Goal: Browse casually: Explore the website without a specific task or goal

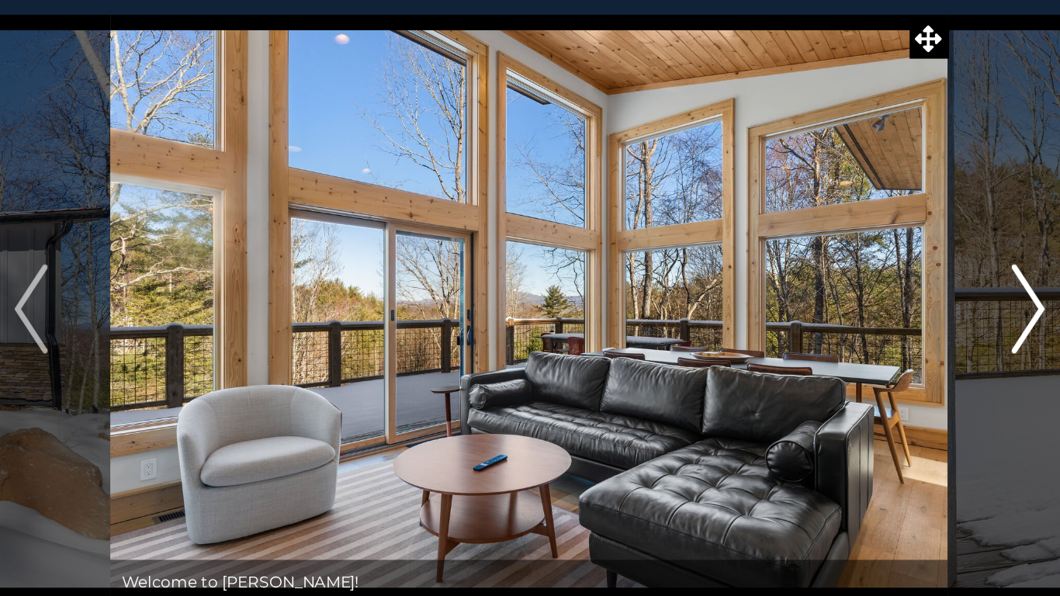
click at [873, 275] on img "Next" at bounding box center [876, 286] width 23 height 62
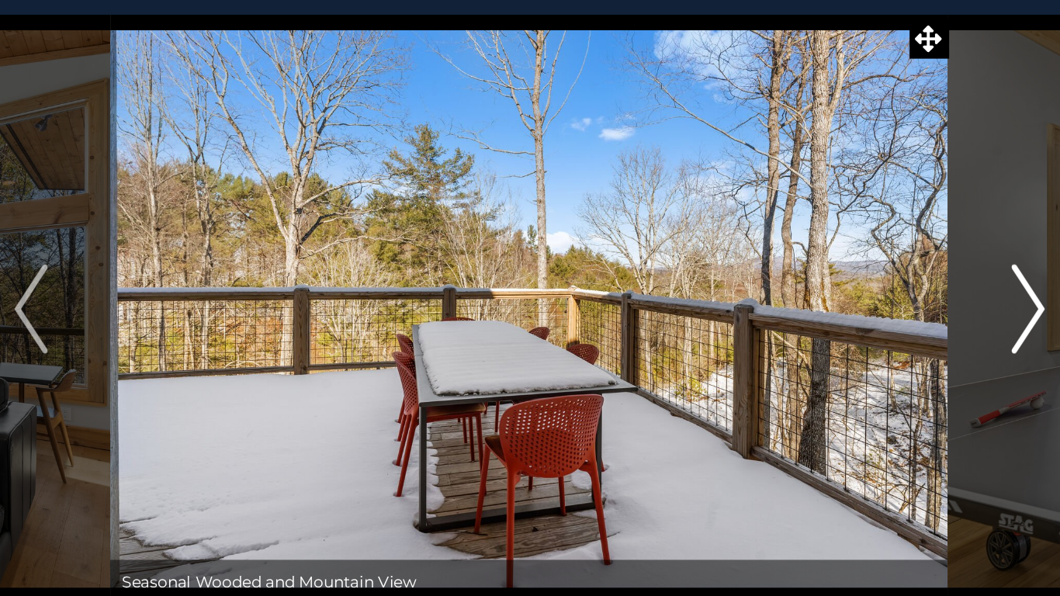
click at [874, 275] on img "Next" at bounding box center [876, 286] width 23 height 62
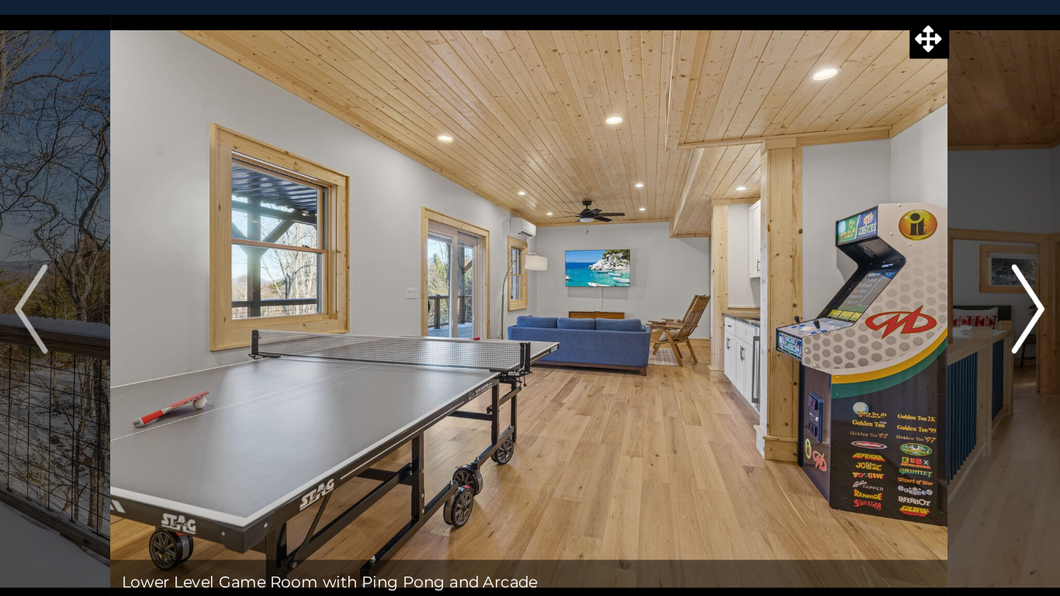
click at [878, 268] on img "Next" at bounding box center [876, 286] width 23 height 62
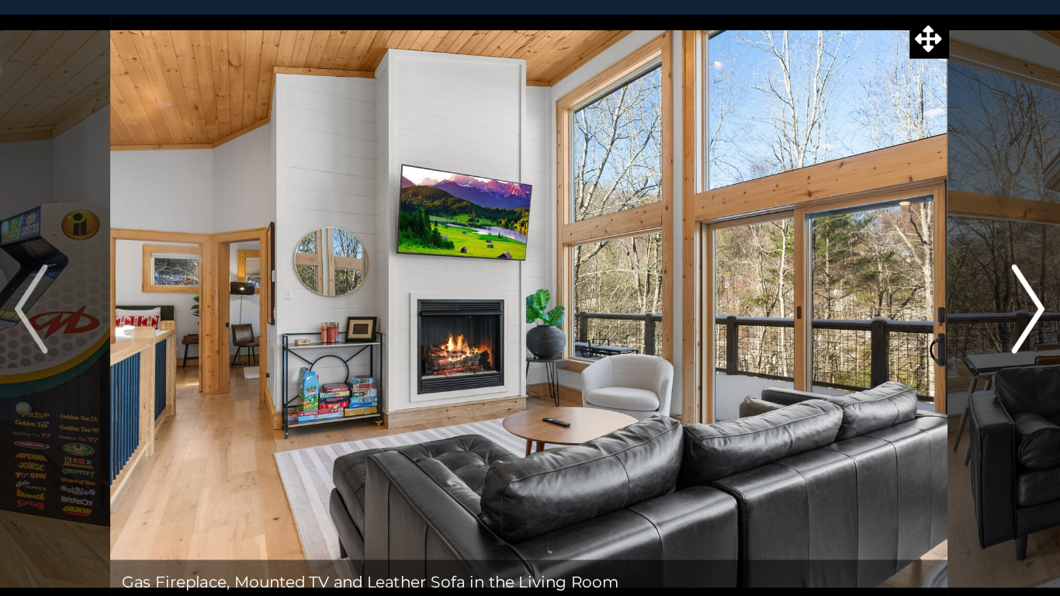
click at [875, 274] on img "Next" at bounding box center [876, 286] width 23 height 62
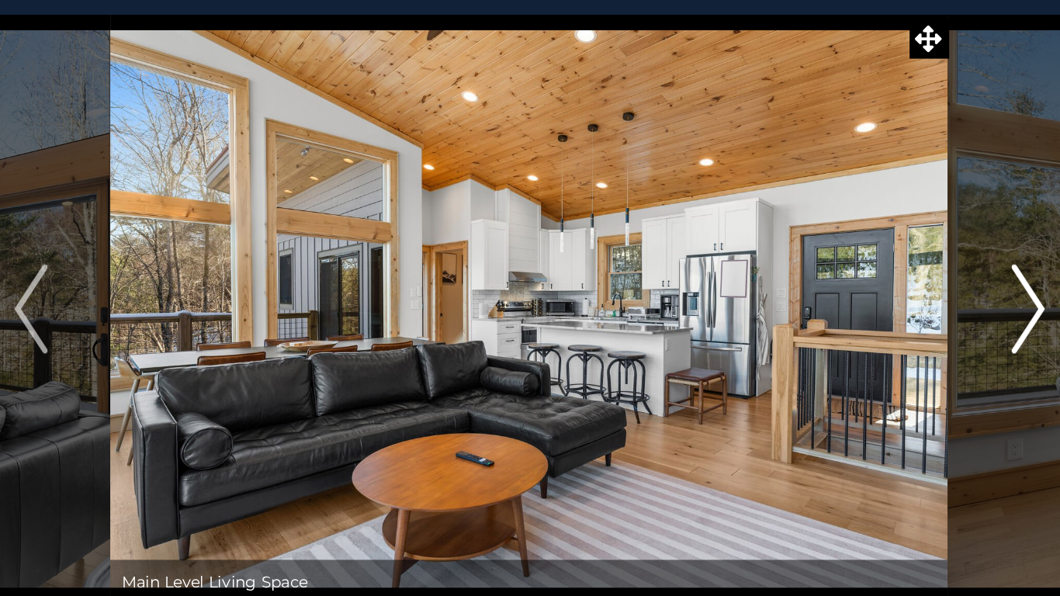
click at [875, 266] on img "Next" at bounding box center [876, 286] width 23 height 62
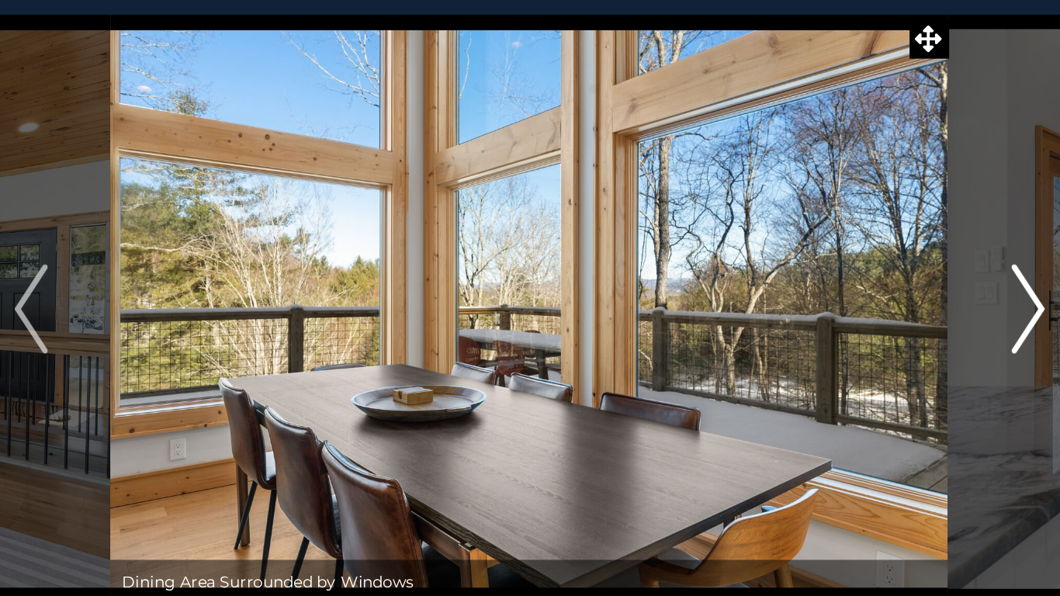
click at [875, 275] on img "Next" at bounding box center [876, 286] width 23 height 62
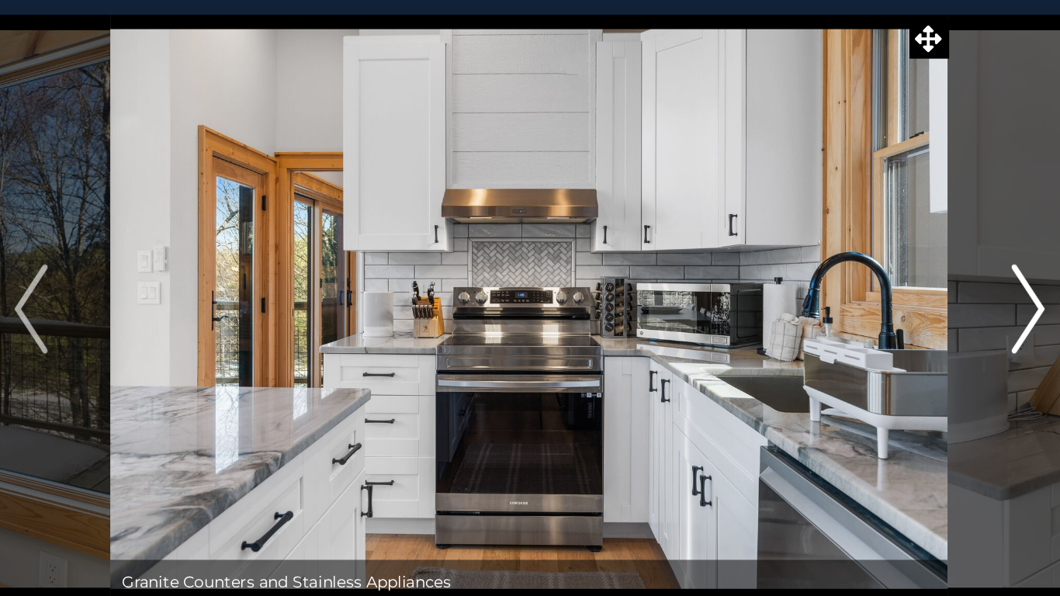
click at [877, 279] on img "Next" at bounding box center [876, 286] width 23 height 62
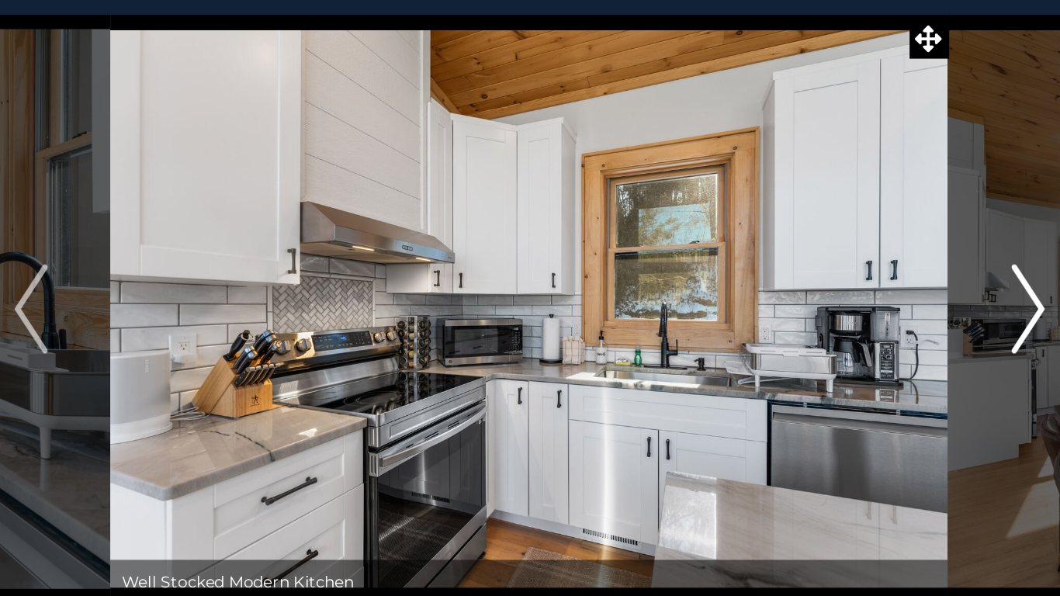
click at [877, 282] on img "Next" at bounding box center [876, 286] width 23 height 62
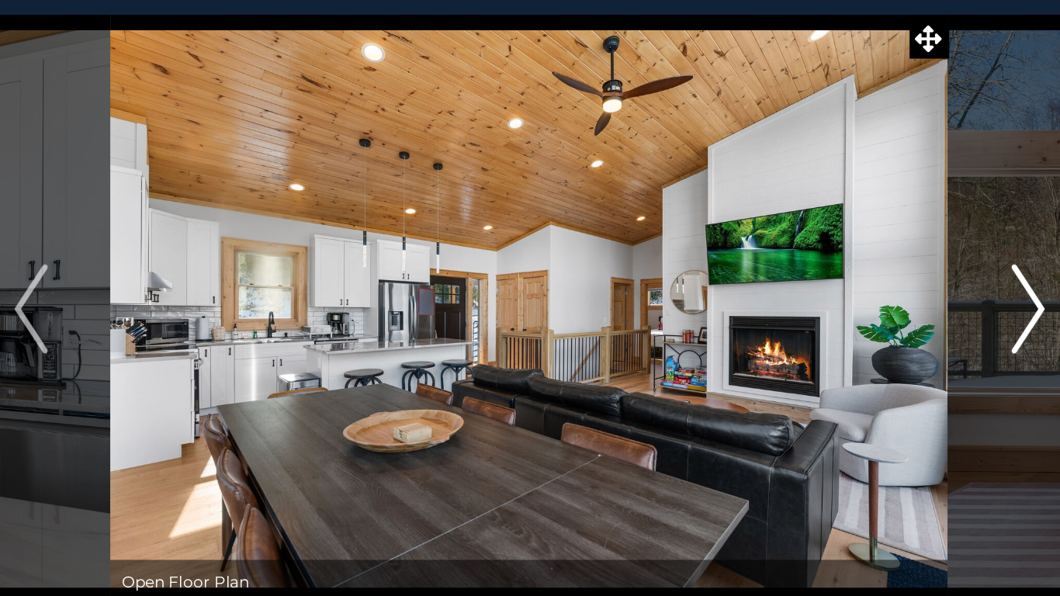
click at [874, 283] on img "Next" at bounding box center [876, 286] width 23 height 62
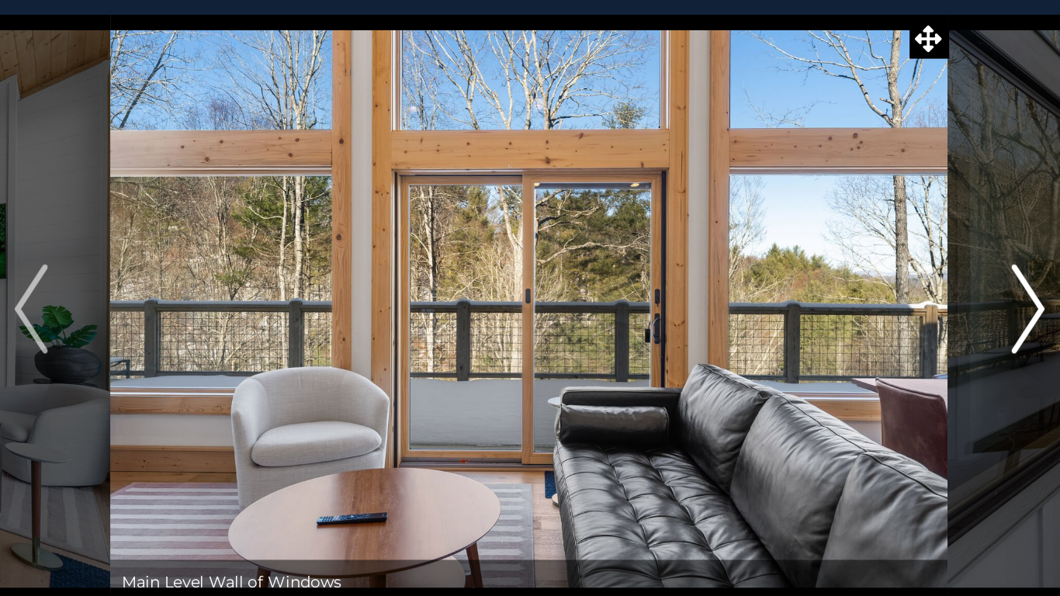
click at [874, 286] on img "Next" at bounding box center [876, 286] width 23 height 62
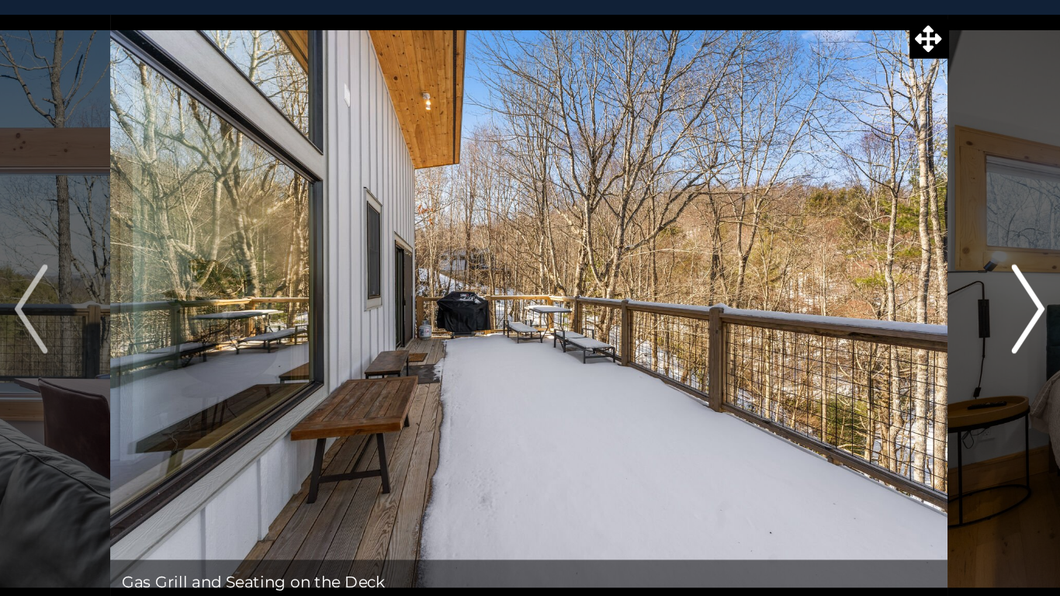
click at [874, 287] on img "Next" at bounding box center [876, 286] width 23 height 62
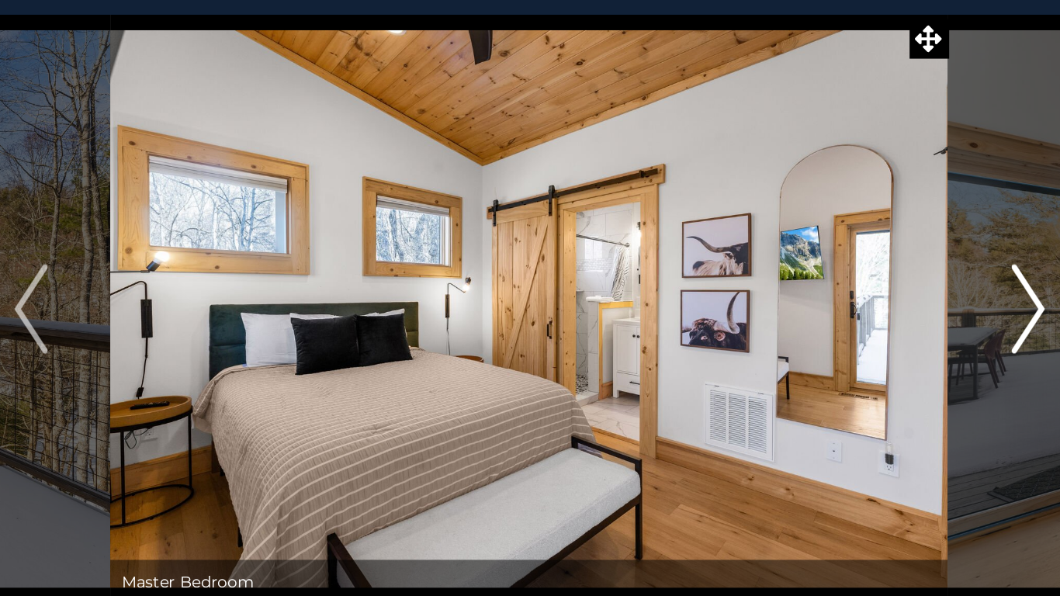
click at [871, 287] on img "Next" at bounding box center [876, 286] width 23 height 62
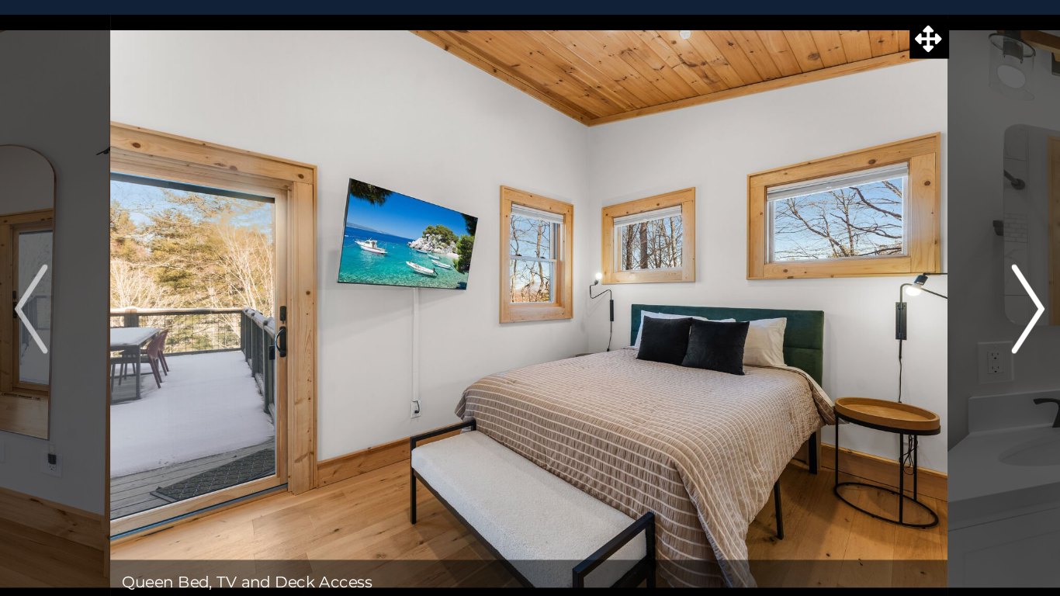
click at [872, 284] on img "Next" at bounding box center [876, 286] width 23 height 62
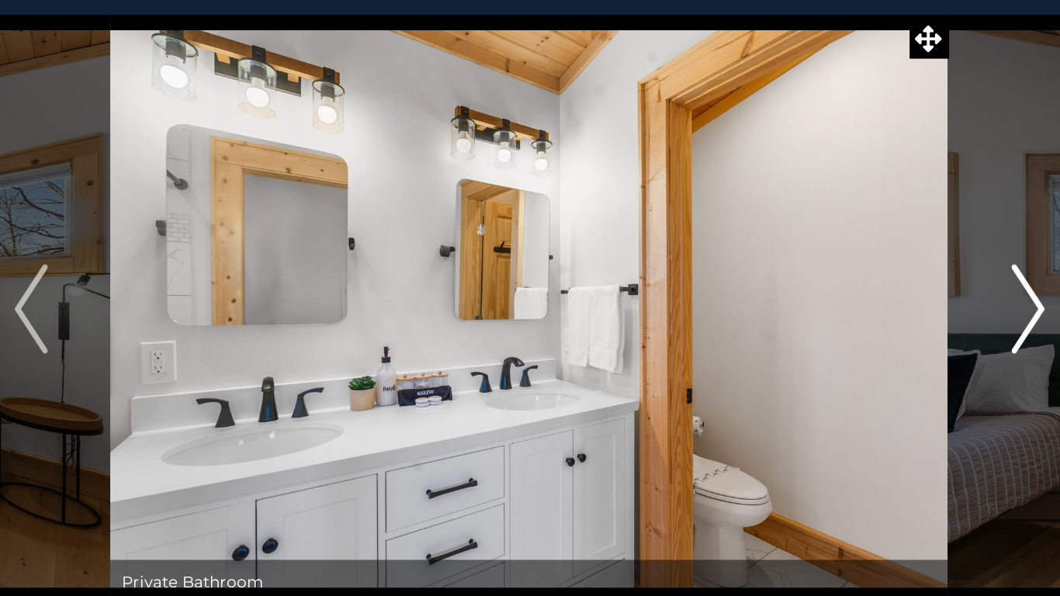
click at [872, 279] on img "Next" at bounding box center [876, 286] width 23 height 62
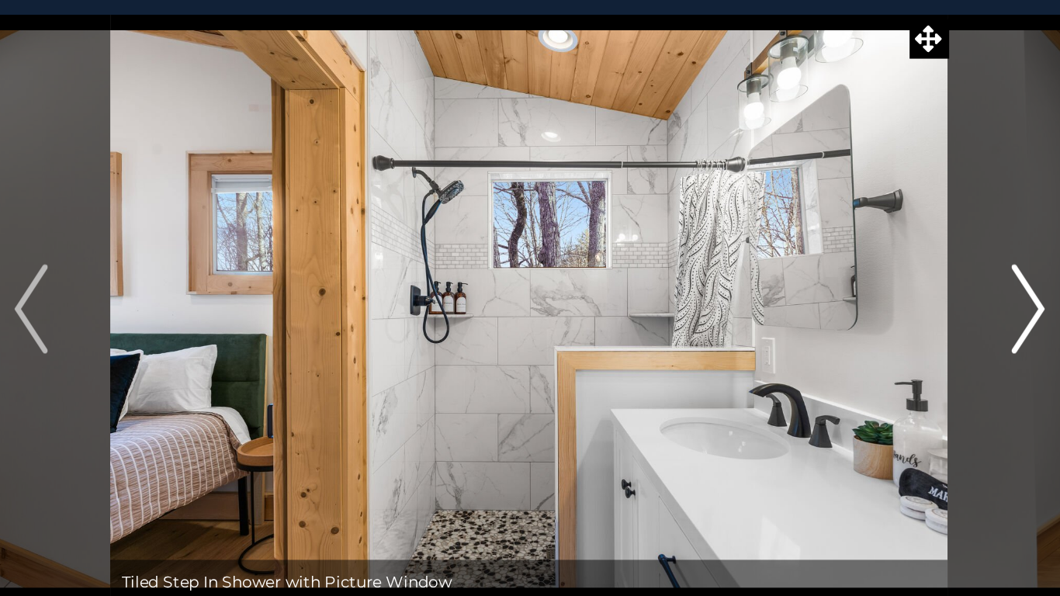
click at [871, 276] on img "Next" at bounding box center [876, 286] width 23 height 62
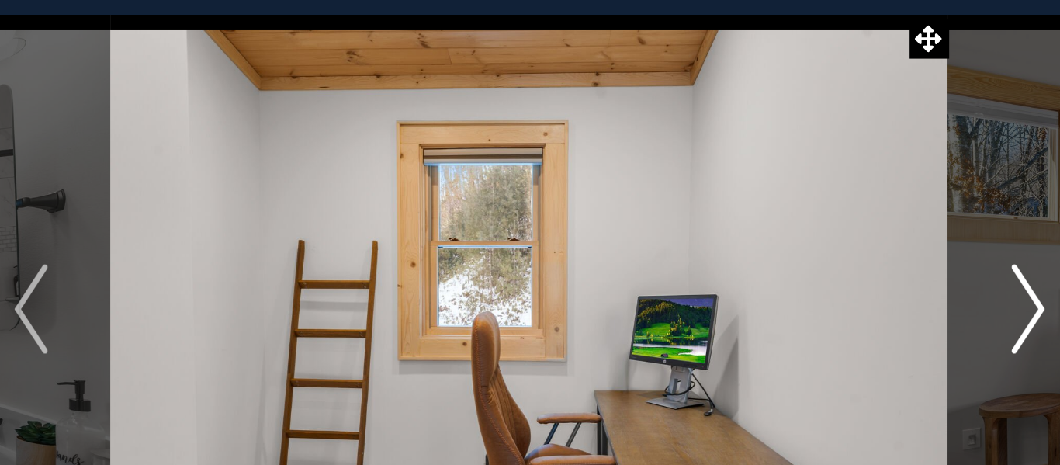
scroll to position [1, 0]
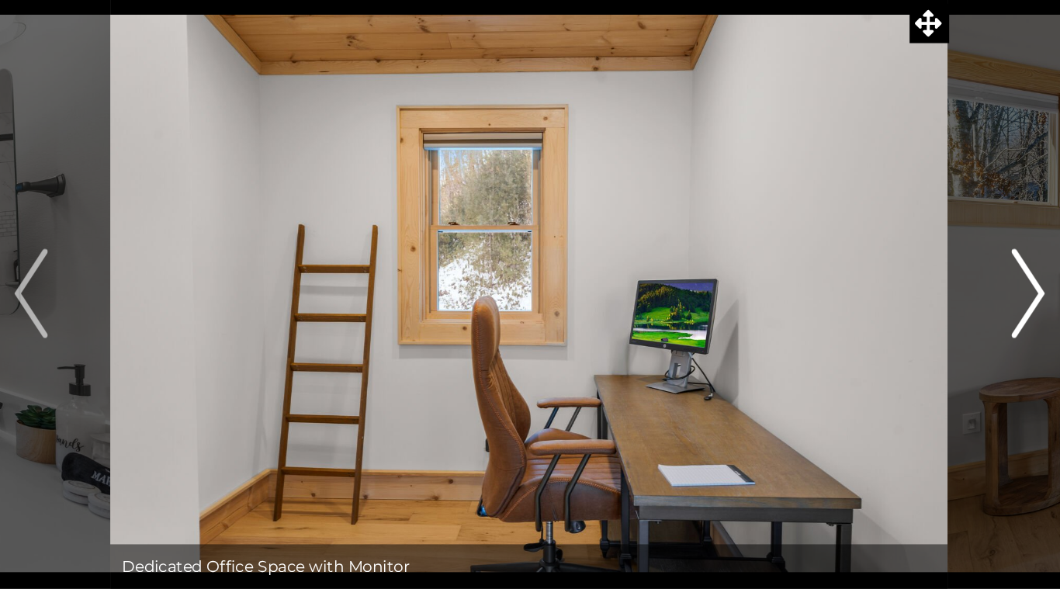
click at [881, 289] on img "Next" at bounding box center [876, 286] width 23 height 62
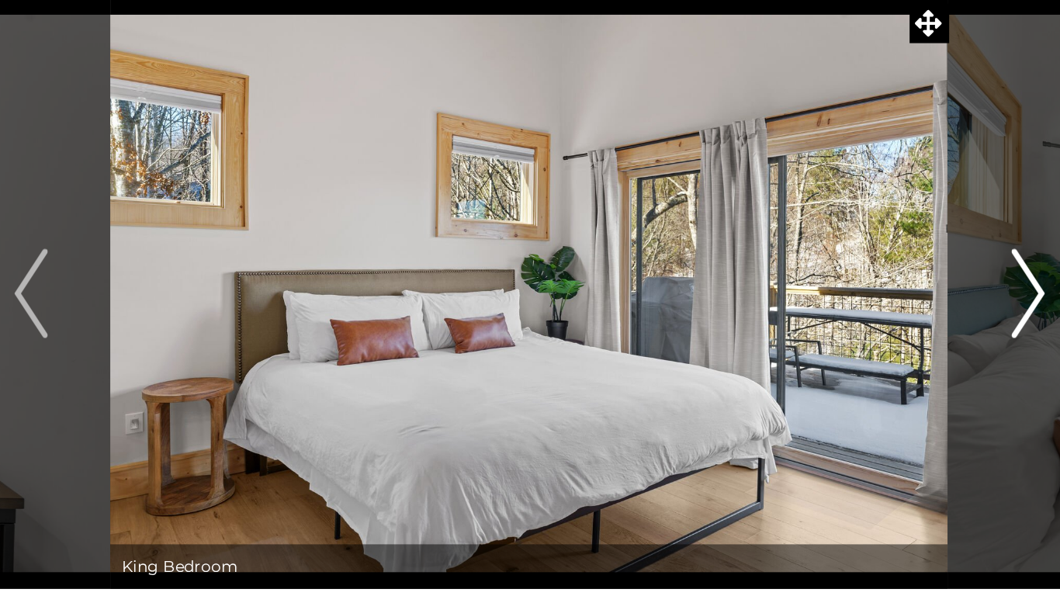
click at [876, 286] on img "Next" at bounding box center [876, 286] width 23 height 62
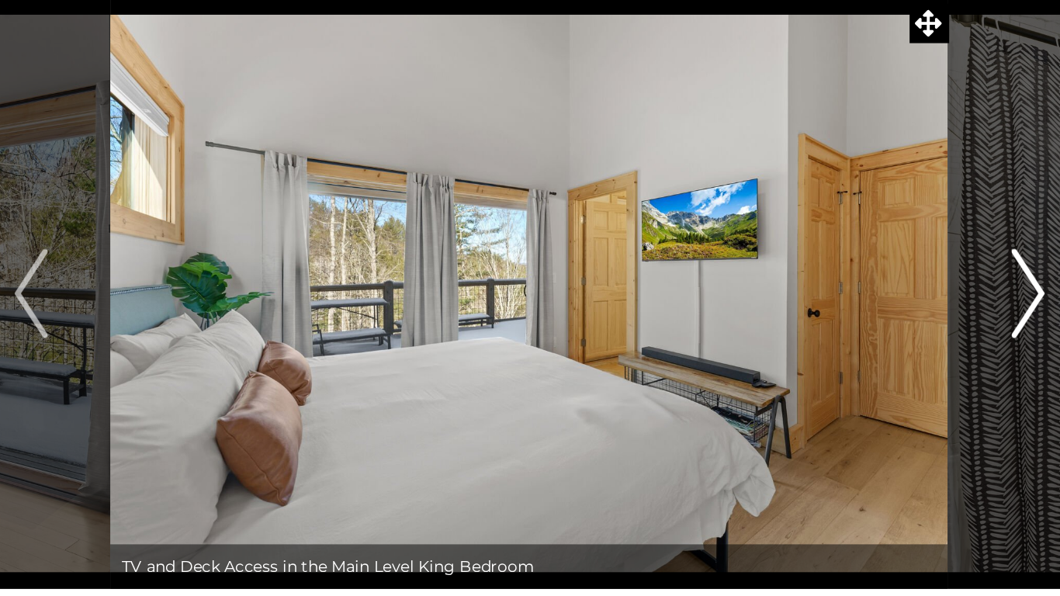
click at [875, 285] on img "Next" at bounding box center [876, 286] width 23 height 62
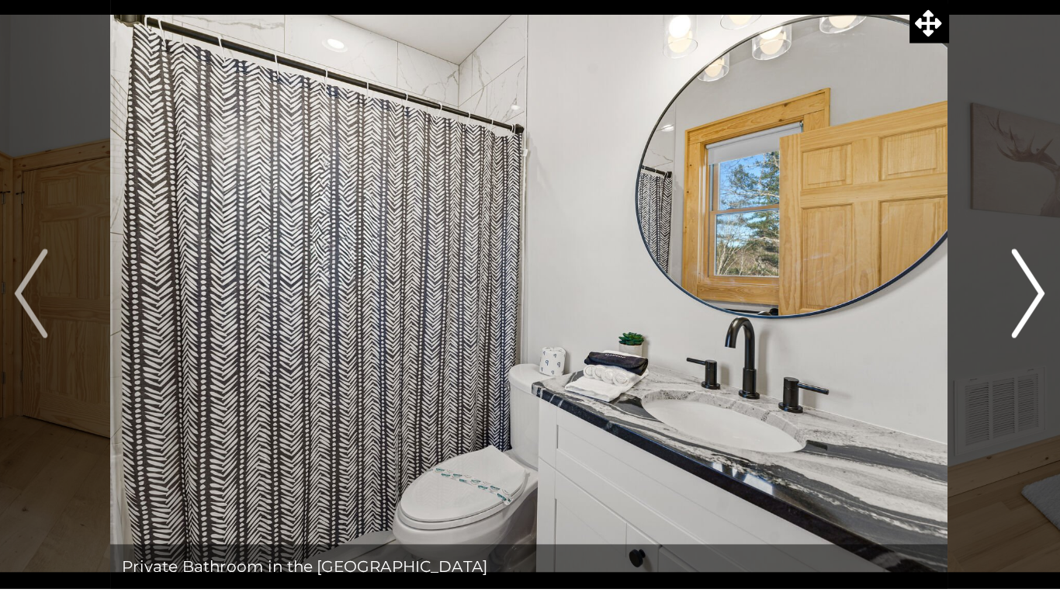
click at [875, 281] on img "Next" at bounding box center [876, 286] width 23 height 62
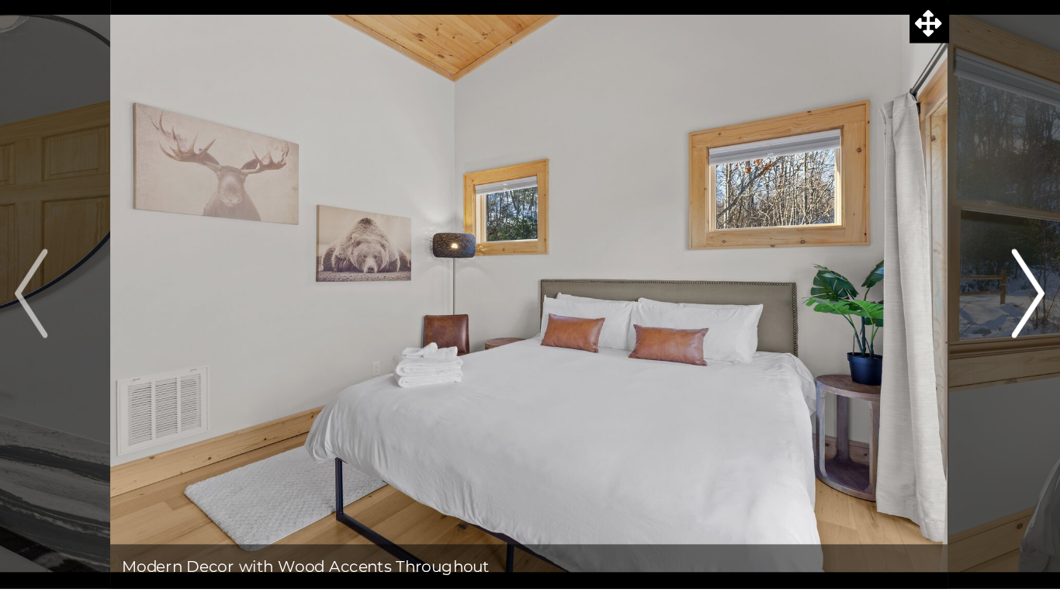
click at [875, 279] on img "Next" at bounding box center [876, 286] width 23 height 62
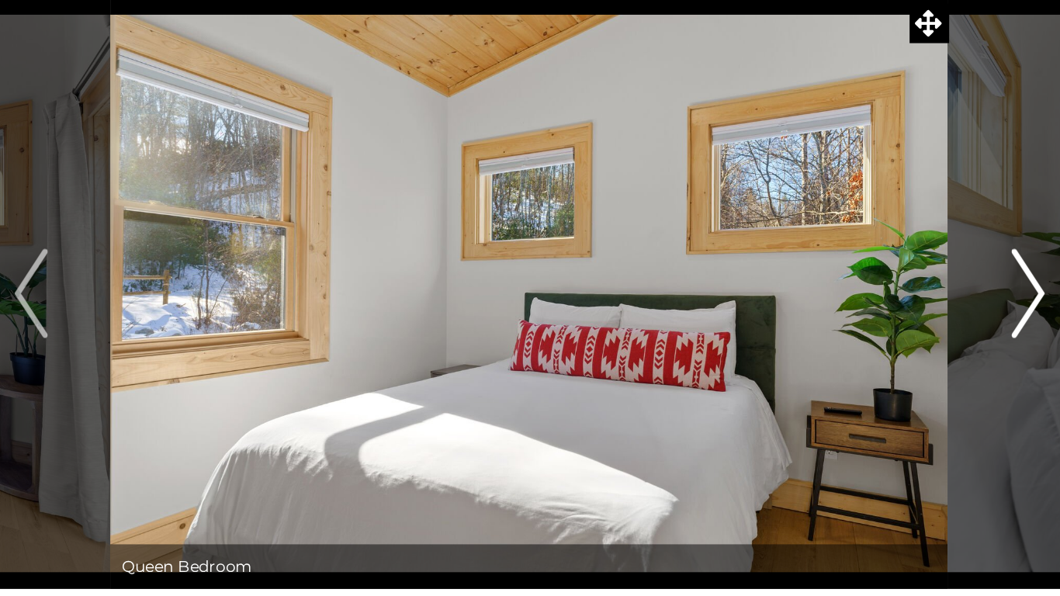
click at [870, 285] on img "Next" at bounding box center [876, 286] width 23 height 62
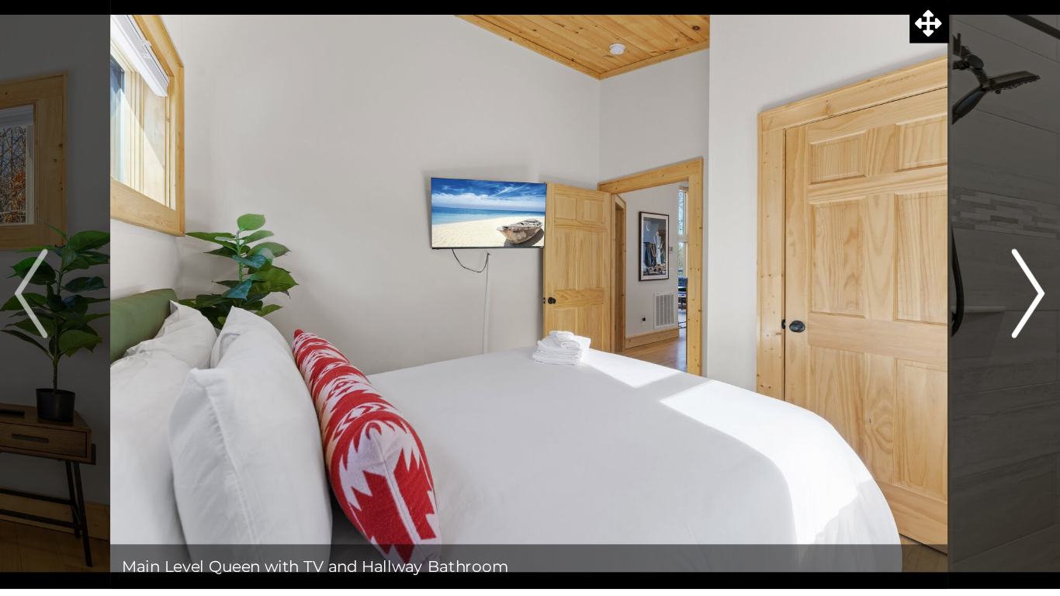
click at [869, 282] on img "Next" at bounding box center [876, 286] width 23 height 62
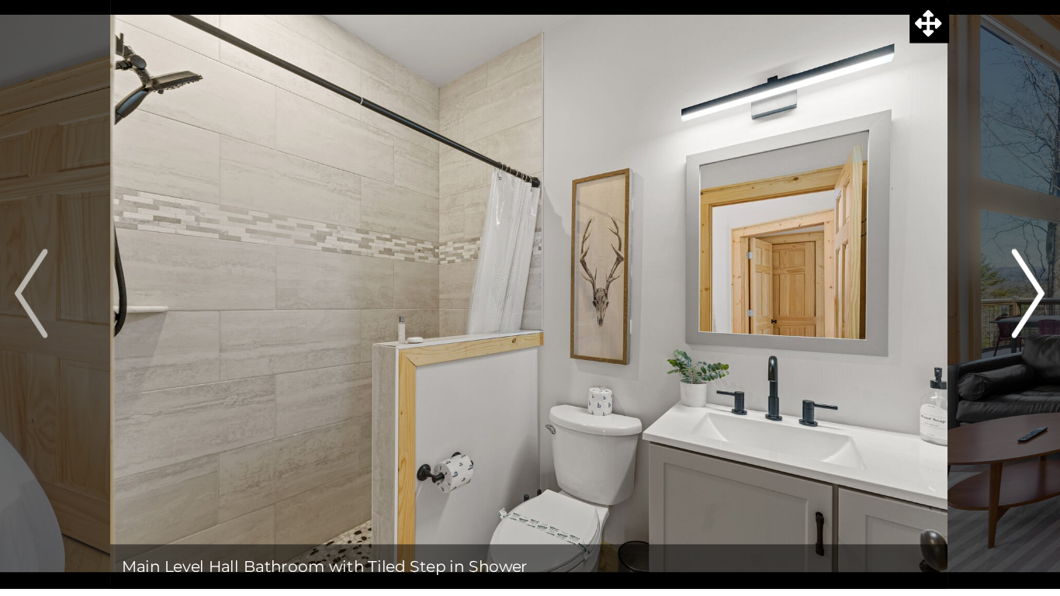
click at [874, 278] on img "Next" at bounding box center [876, 286] width 23 height 62
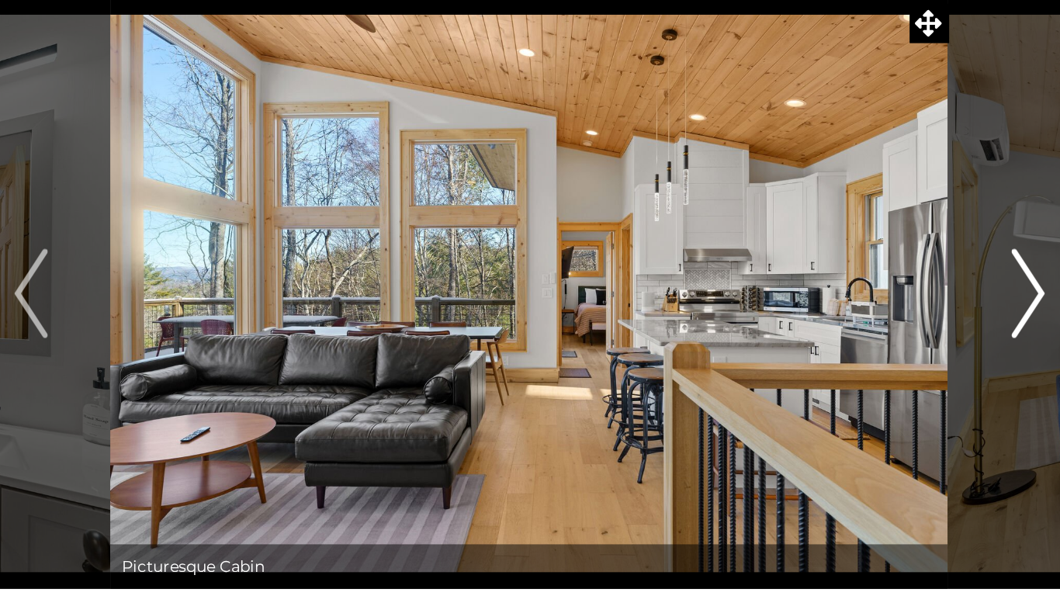
click at [871, 276] on img "Next" at bounding box center [876, 286] width 23 height 62
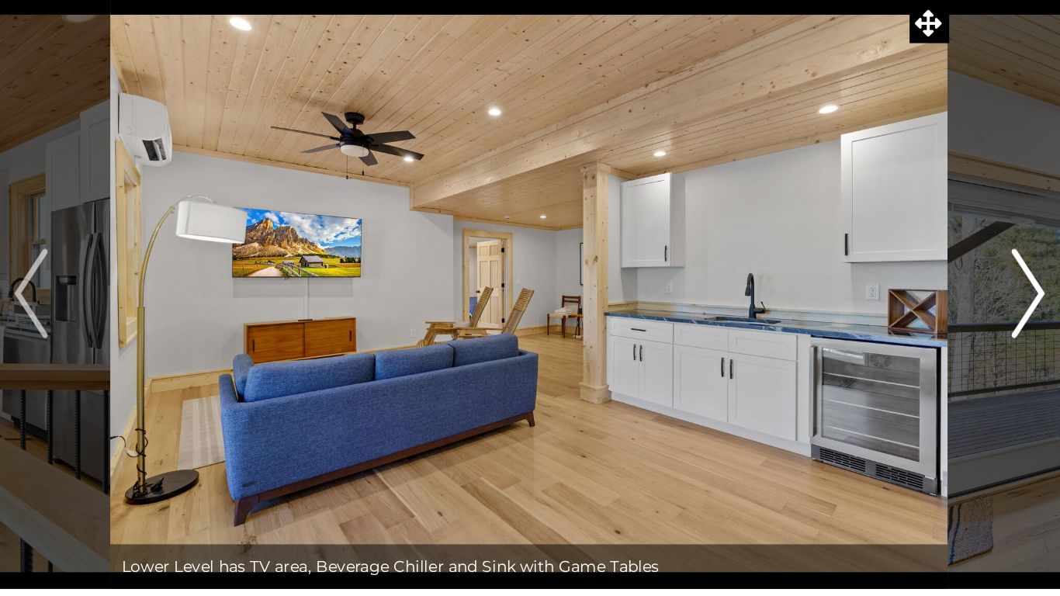
click at [866, 283] on img "Next" at bounding box center [876, 286] width 23 height 62
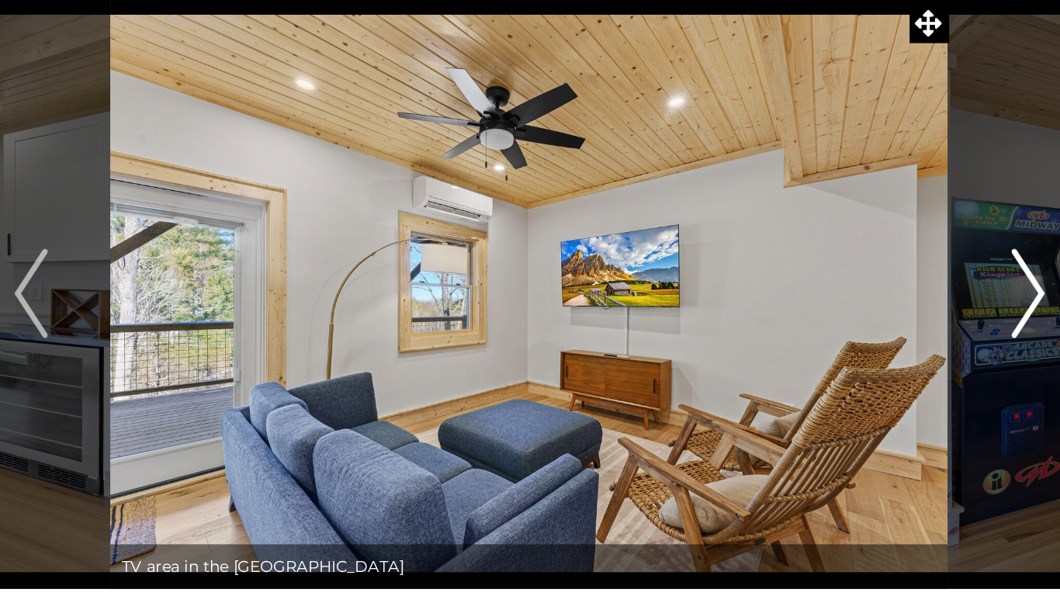
click at [867, 284] on img "Next" at bounding box center [876, 286] width 23 height 62
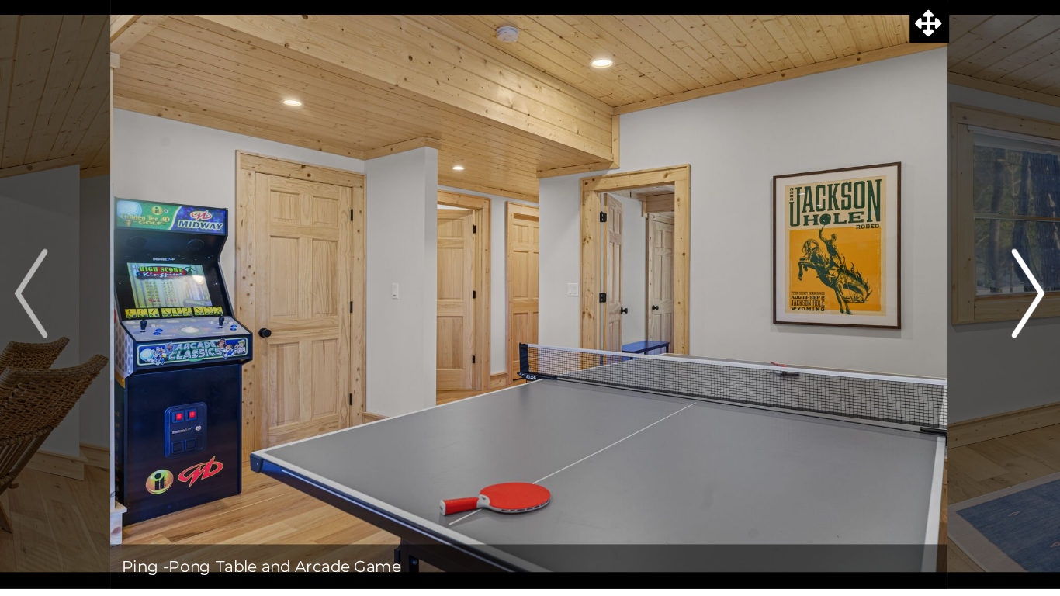
click at [864, 283] on button "Next" at bounding box center [877, 285] width 110 height 411
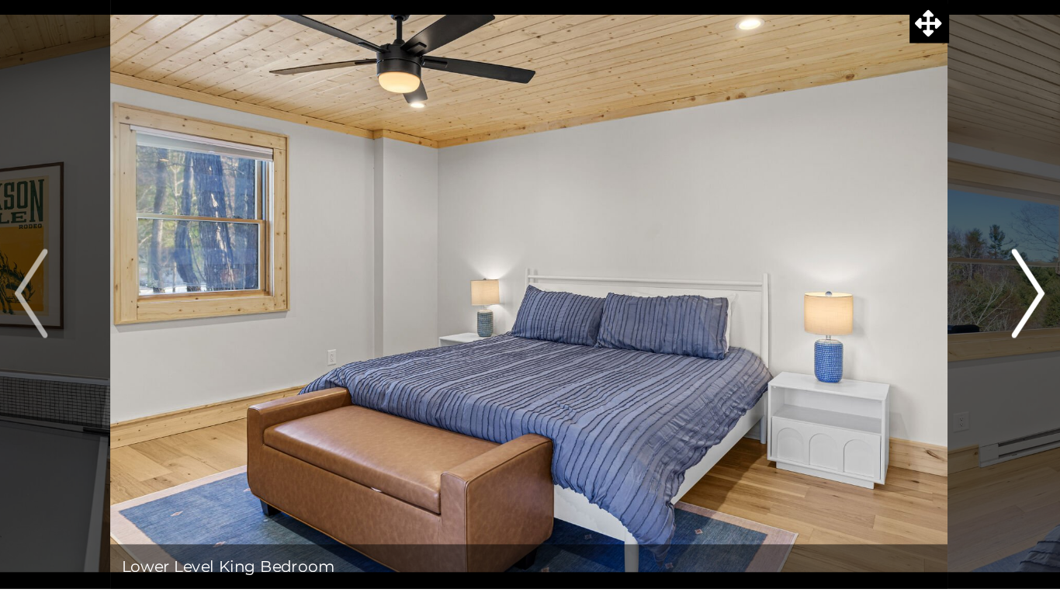
click at [864, 284] on button "Next" at bounding box center [877, 285] width 110 height 411
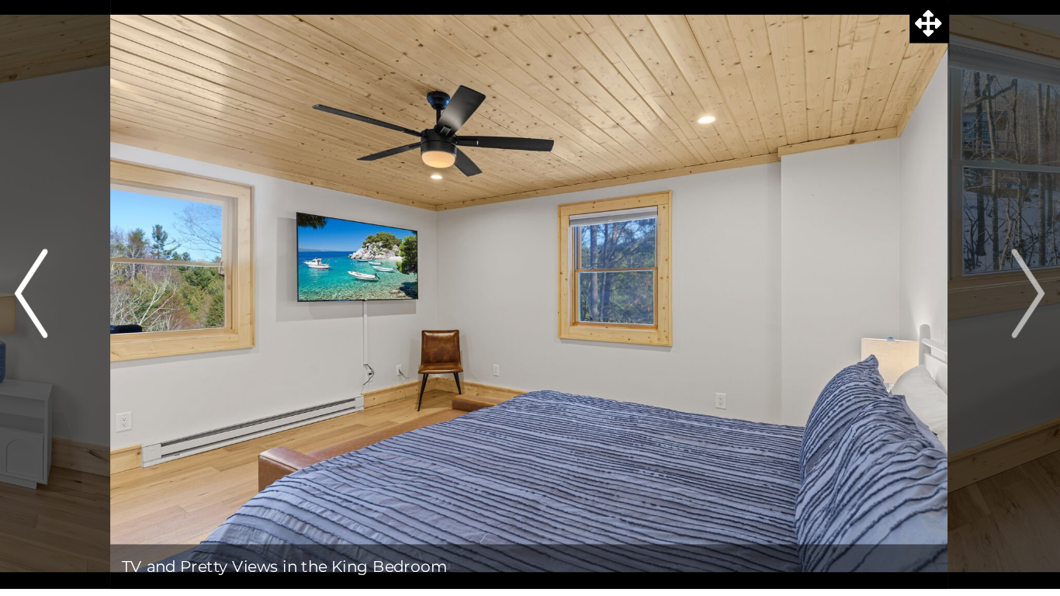
click at [192, 307] on img "Previous" at bounding box center [182, 286] width 23 height 62
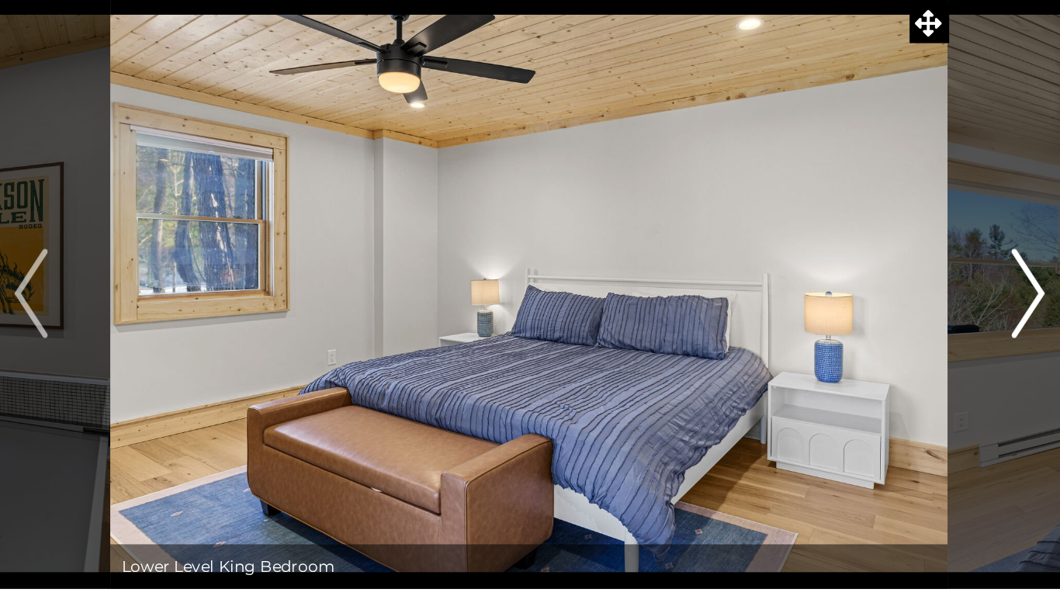
click at [872, 282] on img "Next" at bounding box center [876, 286] width 23 height 62
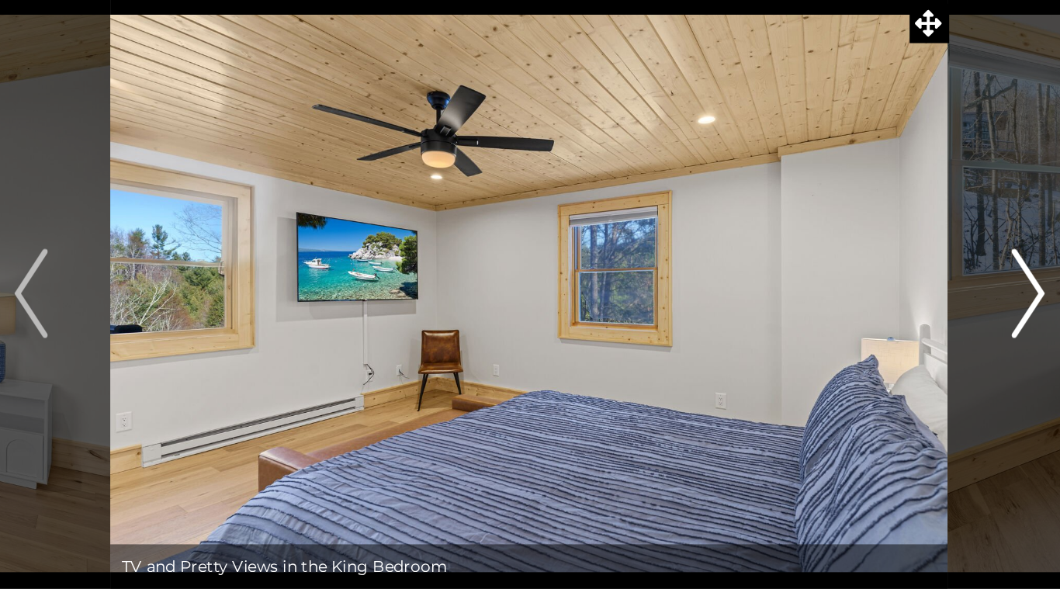
click at [843, 188] on button "Next" at bounding box center [877, 285] width 110 height 411
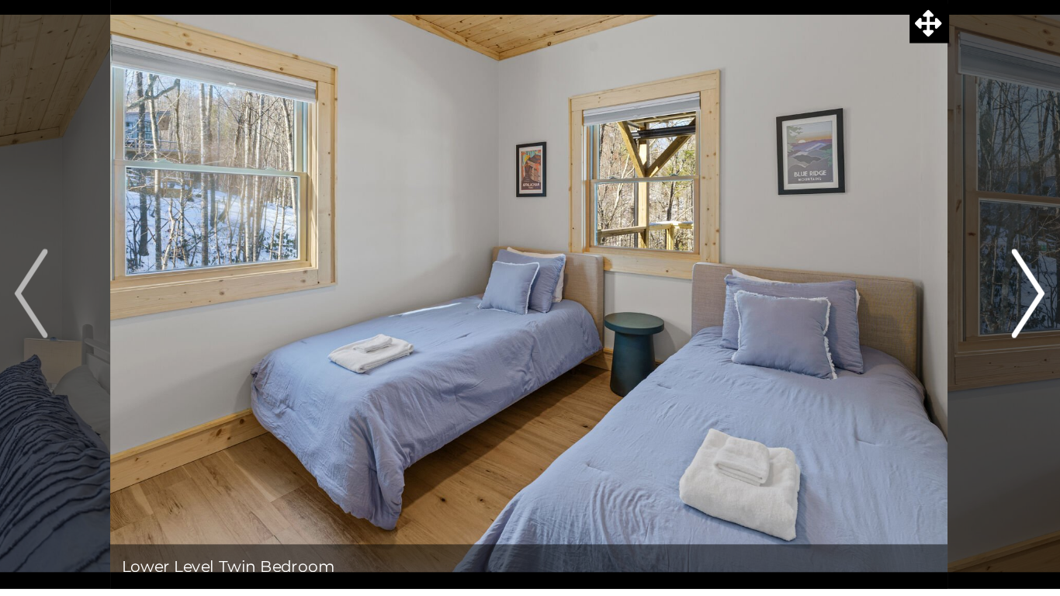
click at [859, 300] on button "Next" at bounding box center [877, 285] width 110 height 411
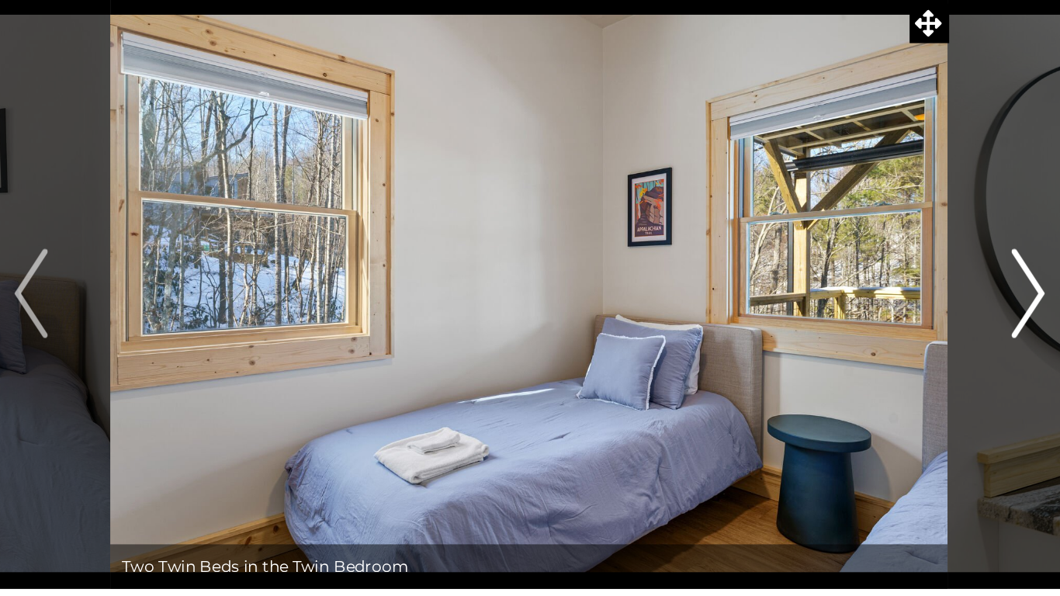
click at [868, 282] on img "Next" at bounding box center [876, 286] width 23 height 62
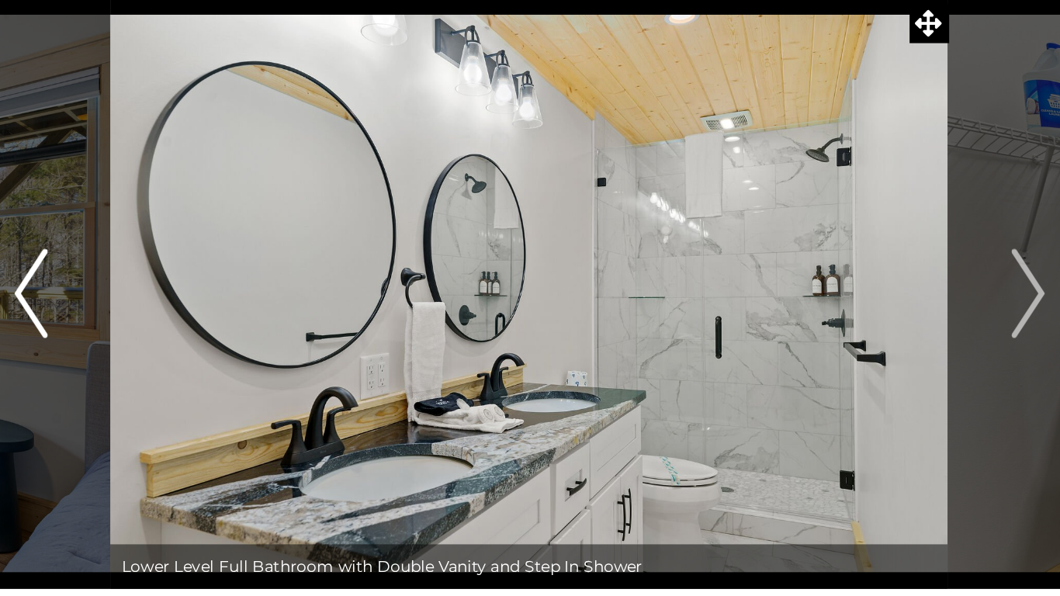
click at [200, 278] on button "Previous" at bounding box center [183, 285] width 110 height 411
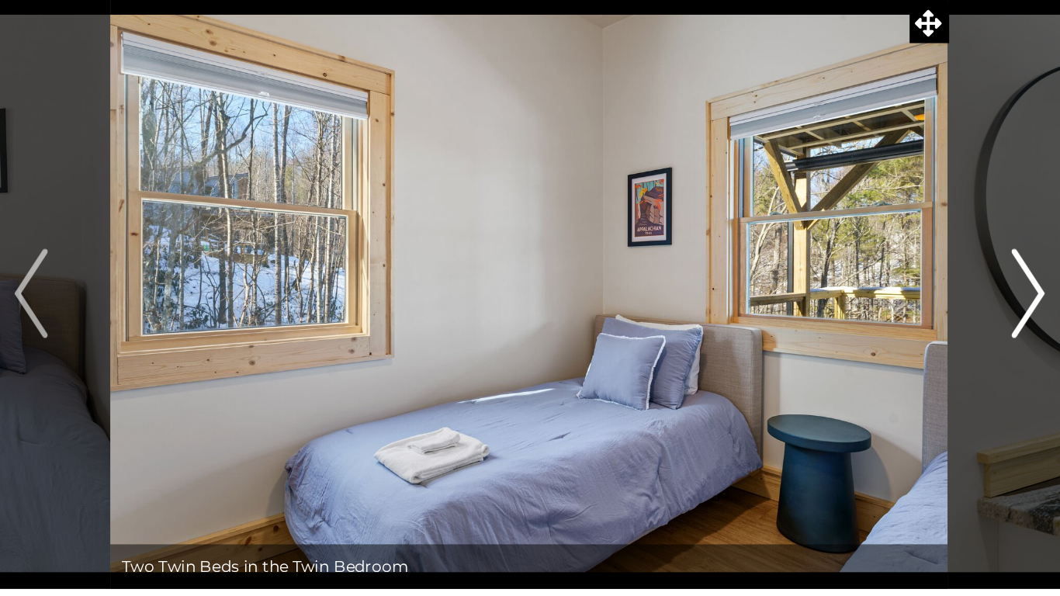
click at [861, 282] on button "Next" at bounding box center [877, 285] width 110 height 411
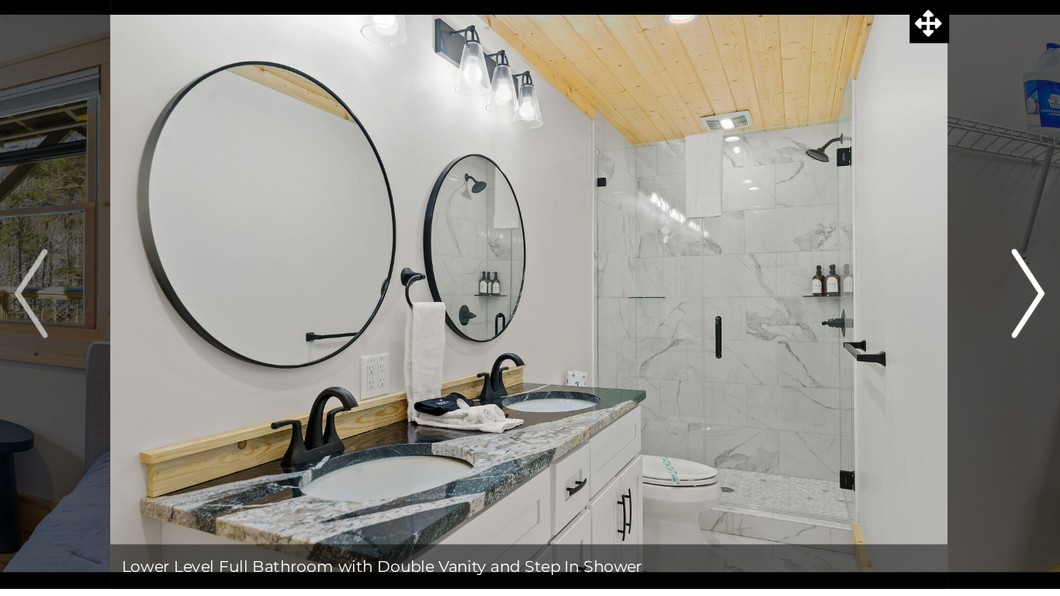
click at [863, 282] on button "Next" at bounding box center [877, 285] width 110 height 411
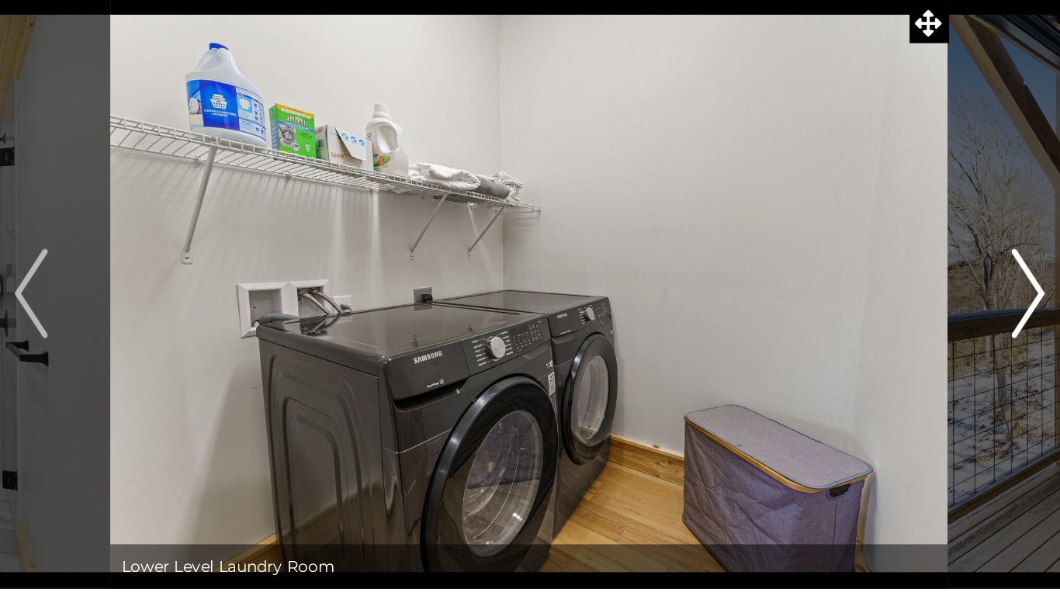
click at [866, 284] on img "Next" at bounding box center [876, 286] width 23 height 62
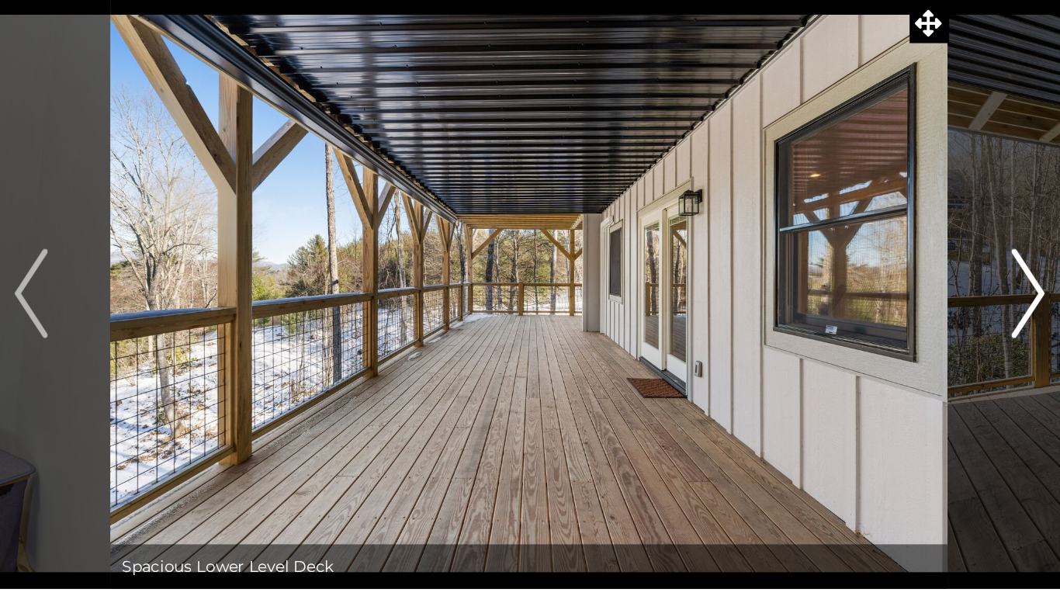
click at [862, 282] on button "Next" at bounding box center [877, 285] width 110 height 411
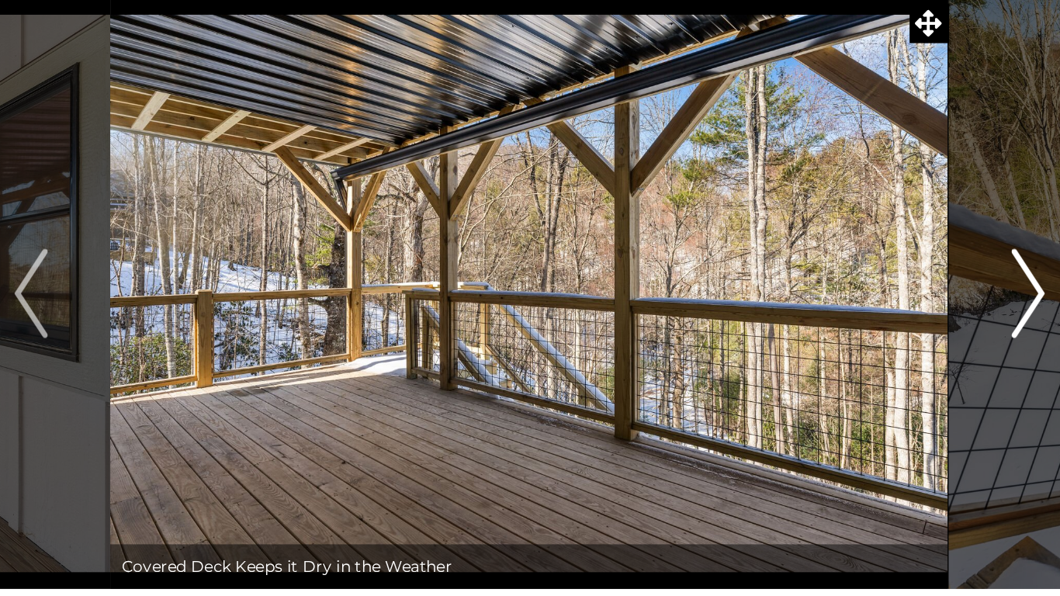
click at [868, 285] on img "Next" at bounding box center [876, 286] width 23 height 62
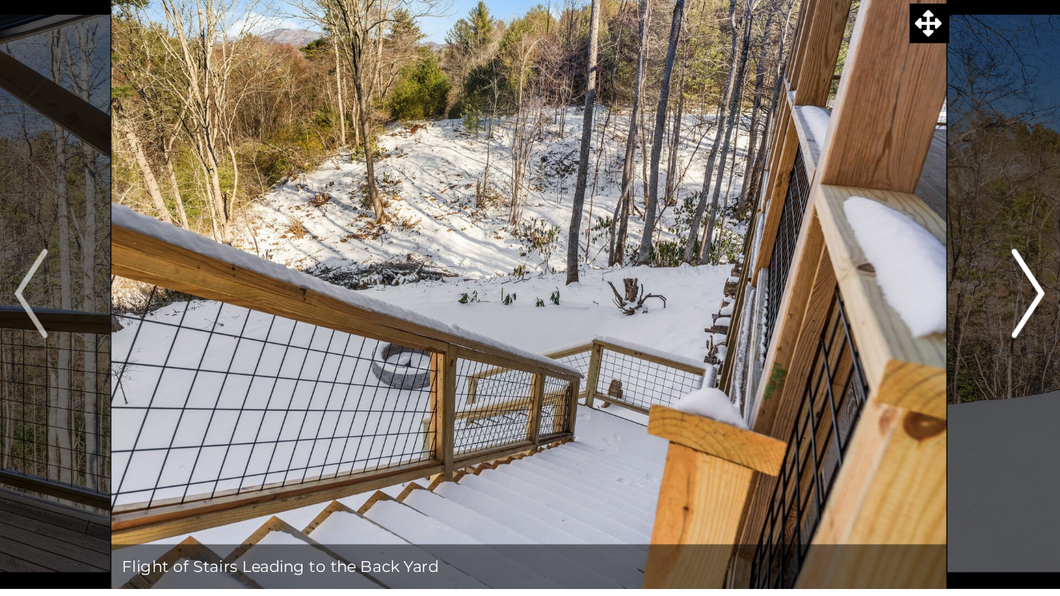
click at [864, 282] on button "Next" at bounding box center [877, 285] width 110 height 411
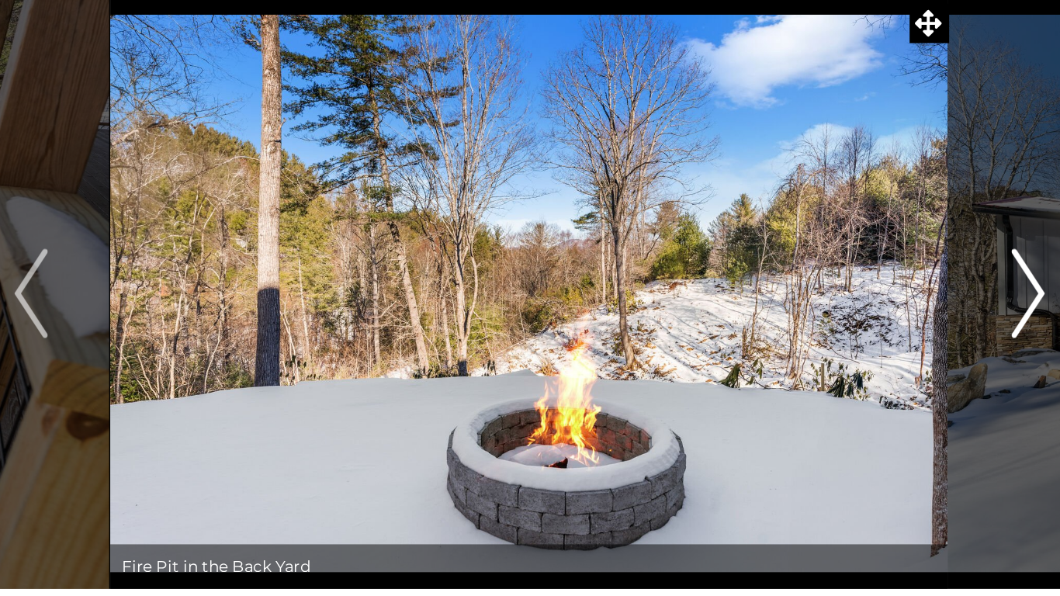
click at [857, 281] on button "Next" at bounding box center [877, 285] width 110 height 411
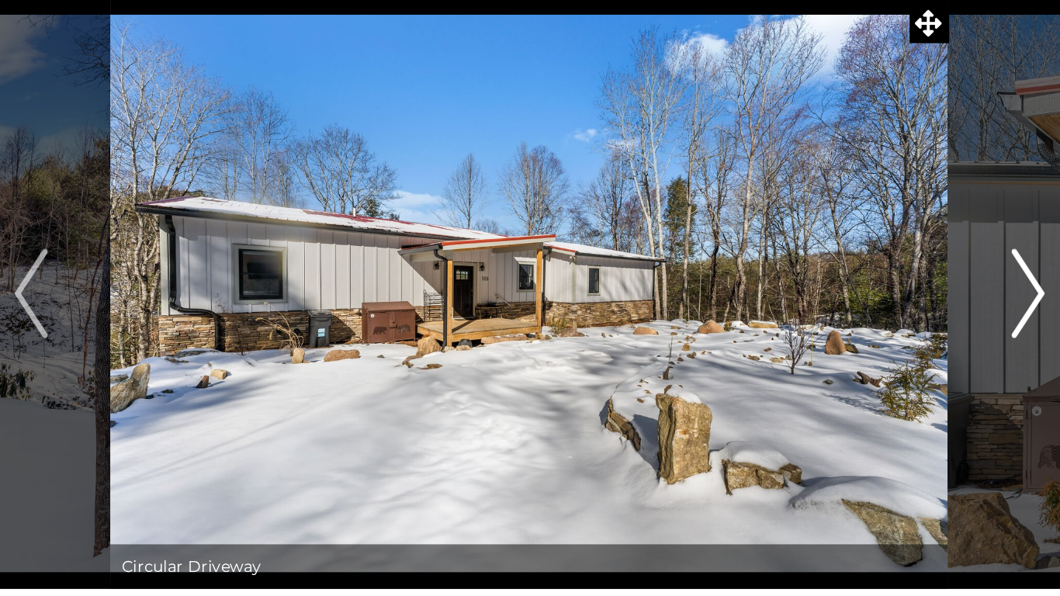
click at [860, 285] on button "Next" at bounding box center [877, 285] width 110 height 411
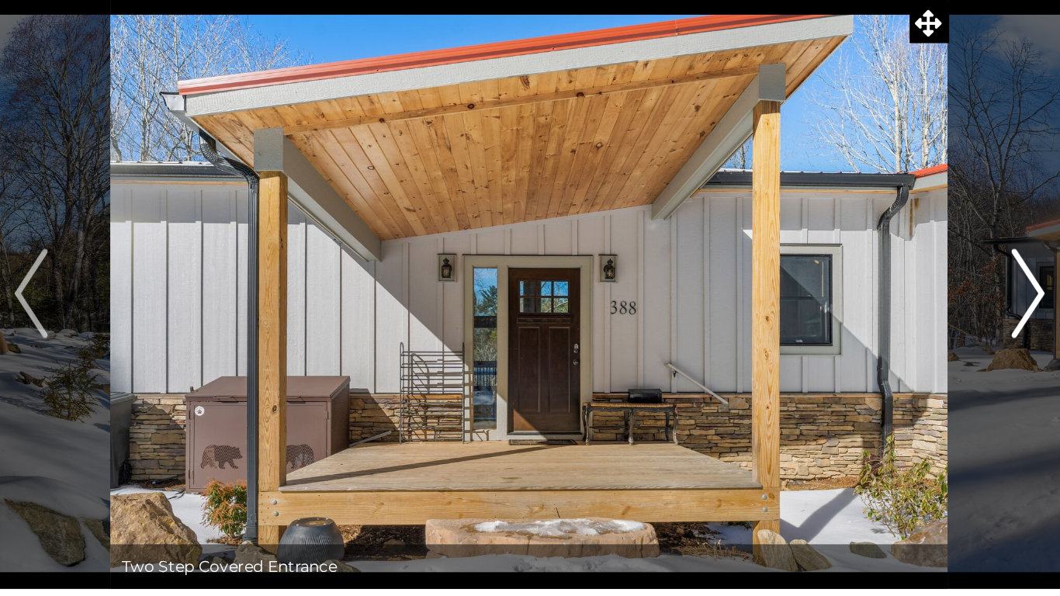
click at [855, 285] on button "Next" at bounding box center [877, 285] width 110 height 411
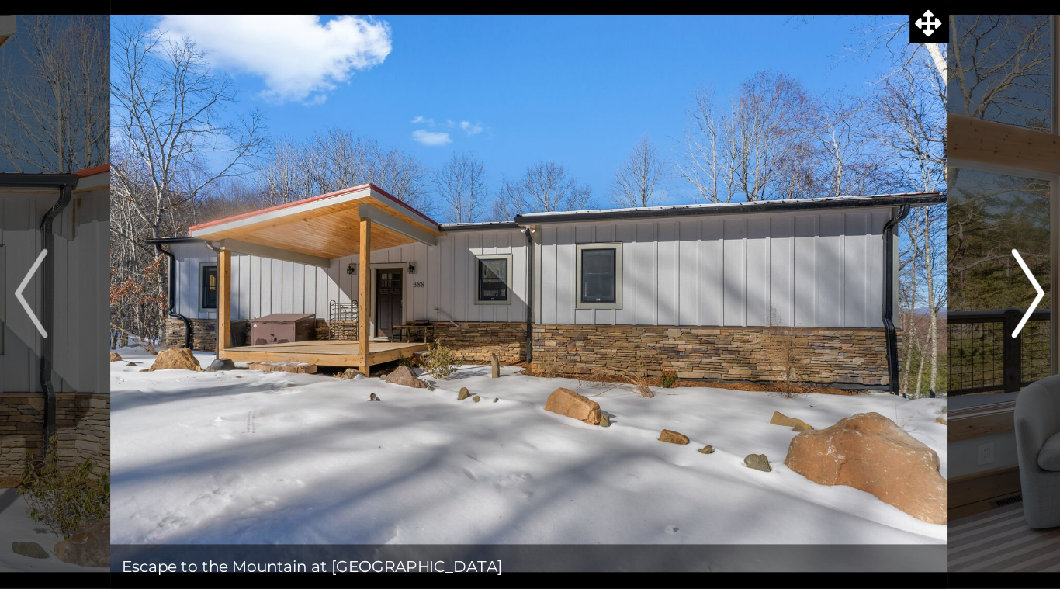
click at [857, 285] on button "Next" at bounding box center [877, 285] width 110 height 411
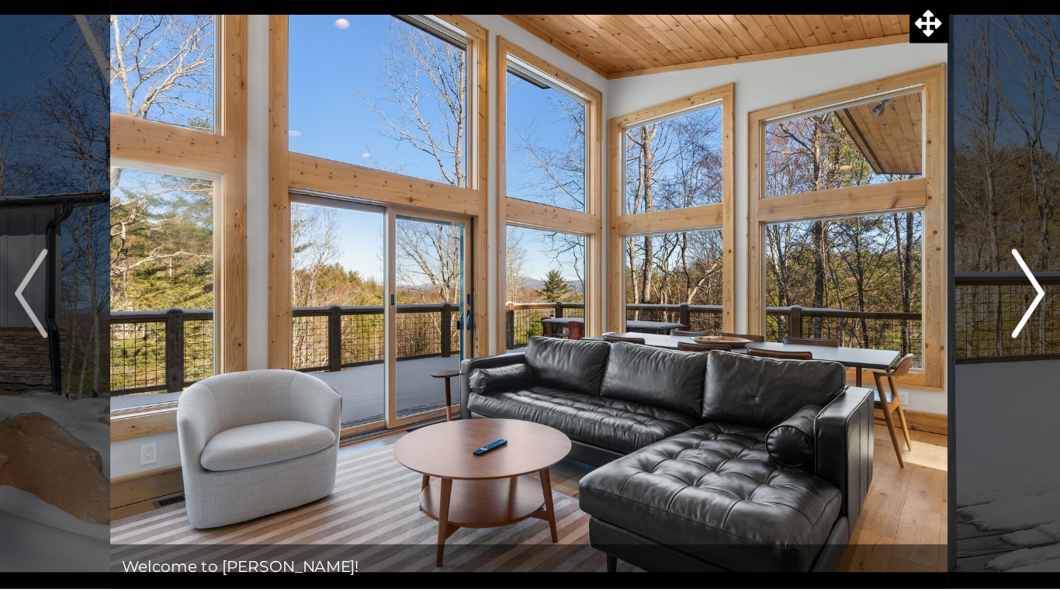
click at [857, 286] on button "Next" at bounding box center [877, 285] width 110 height 411
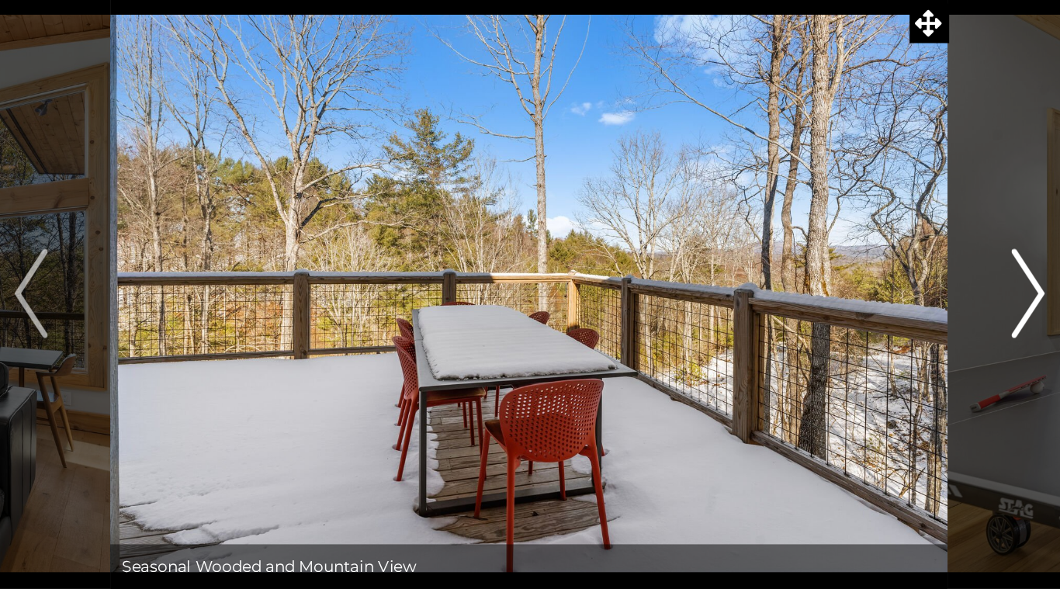
click at [857, 285] on button "Next" at bounding box center [877, 285] width 110 height 411
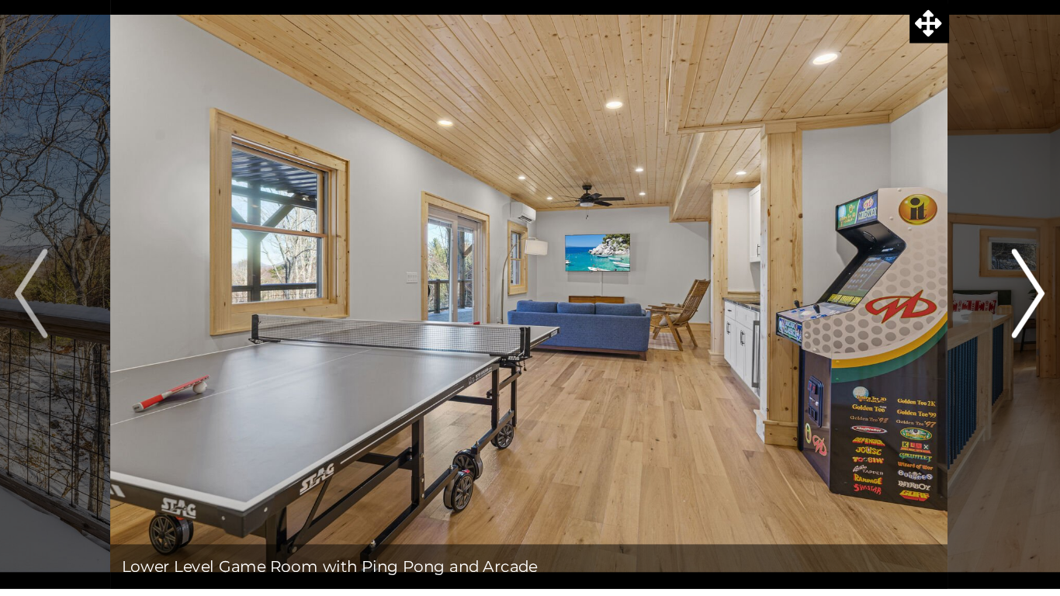
click at [859, 284] on button "Next" at bounding box center [877, 285] width 110 height 411
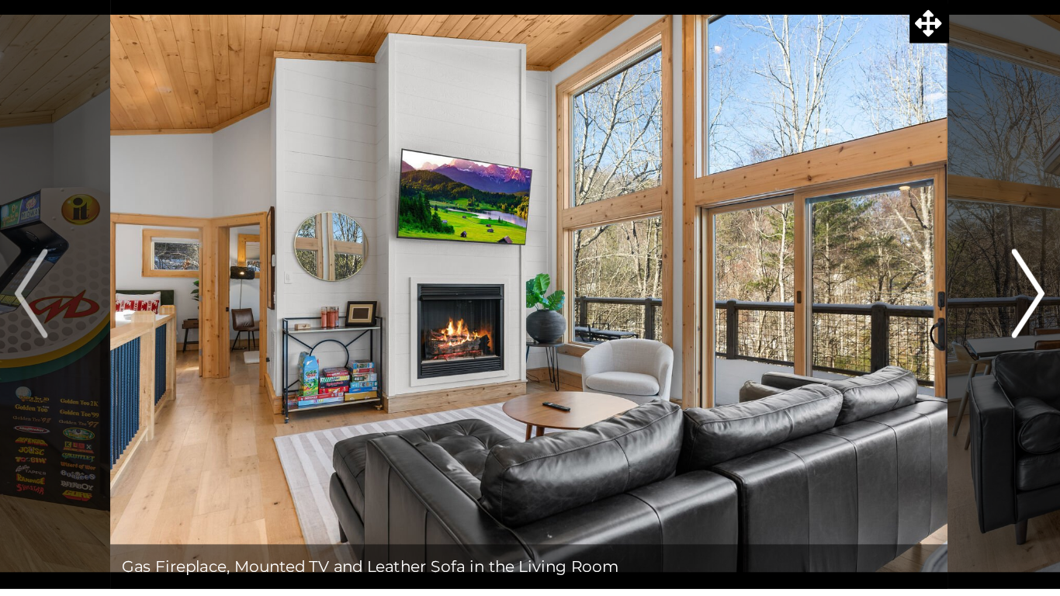
click at [860, 283] on button "Next" at bounding box center [877, 285] width 110 height 411
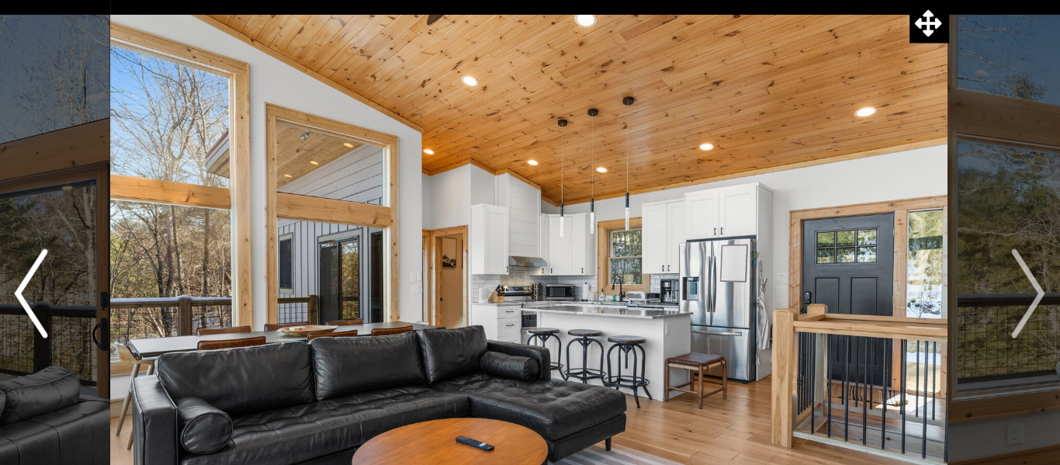
click at [198, 296] on button "Previous" at bounding box center [183, 285] width 110 height 411
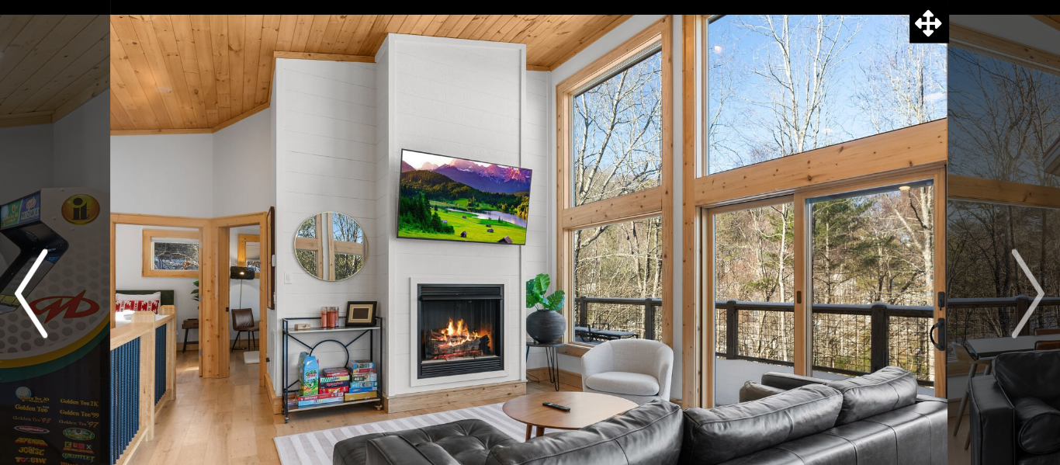
click at [182, 279] on img "Previous" at bounding box center [182, 286] width 23 height 62
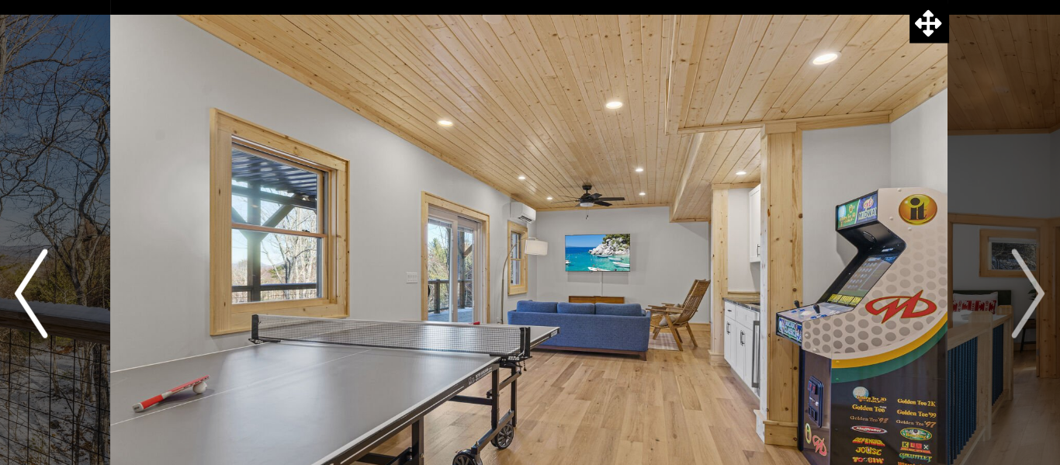
click at [183, 282] on img "Previous" at bounding box center [182, 286] width 23 height 62
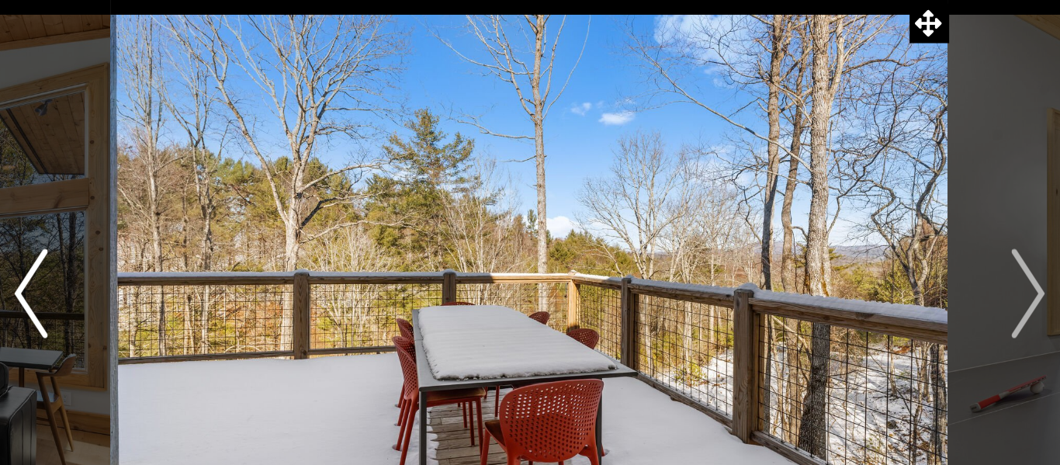
click at [181, 282] on img "Previous" at bounding box center [182, 286] width 23 height 62
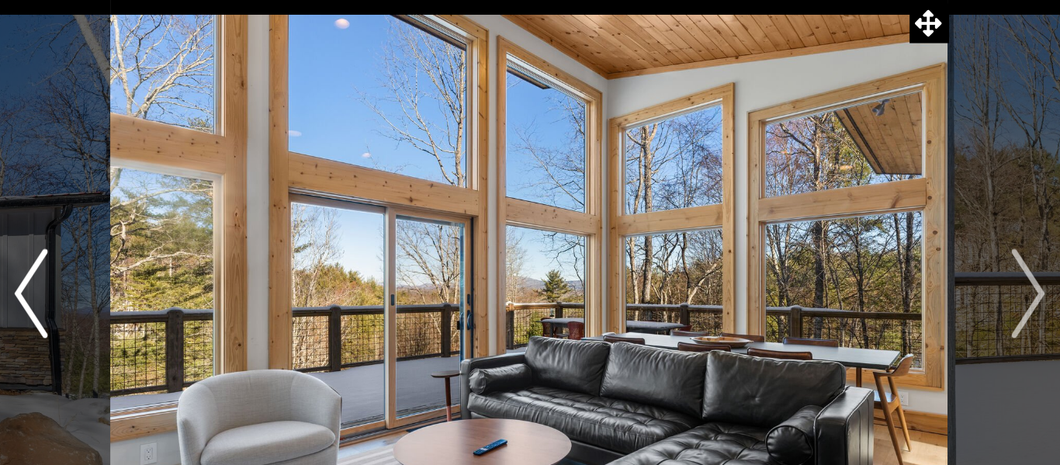
click at [187, 286] on img "Previous" at bounding box center [182, 286] width 23 height 62
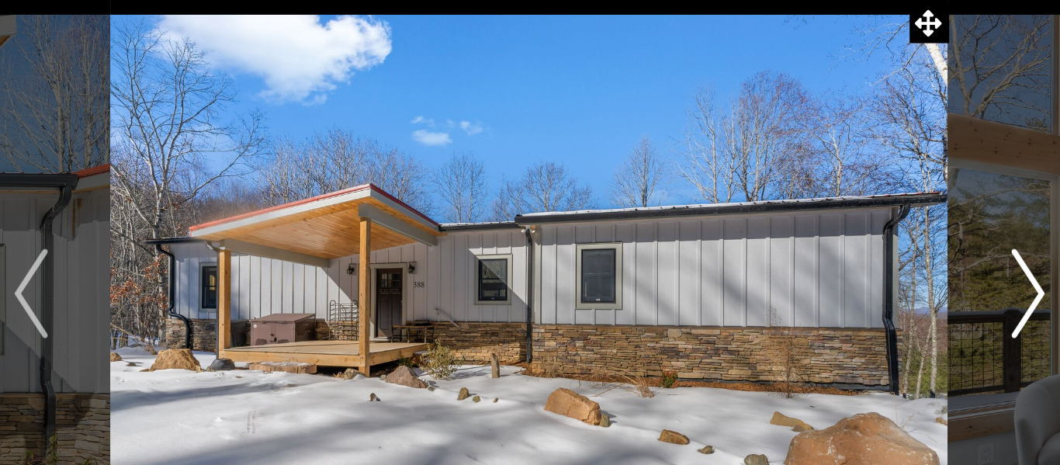
click at [864, 256] on button "Next" at bounding box center [877, 285] width 110 height 411
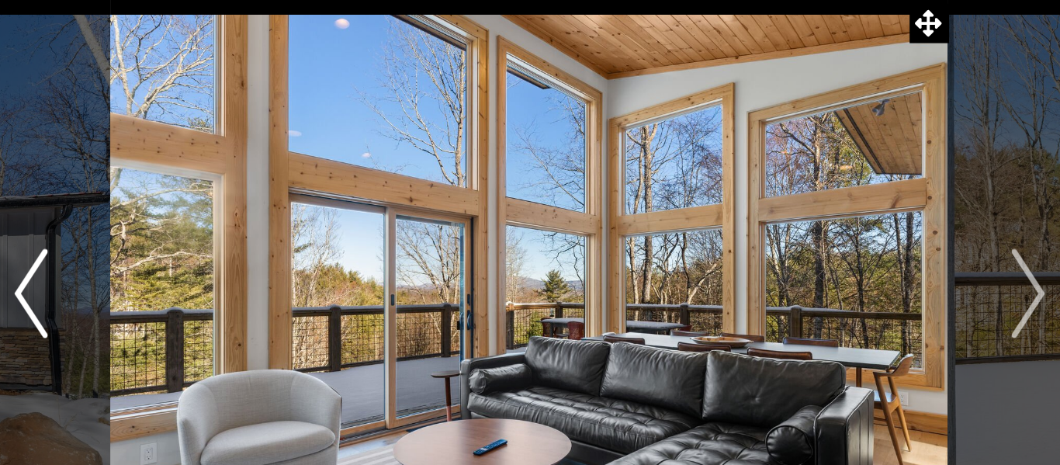
click at [196, 303] on button "Previous" at bounding box center [183, 285] width 110 height 411
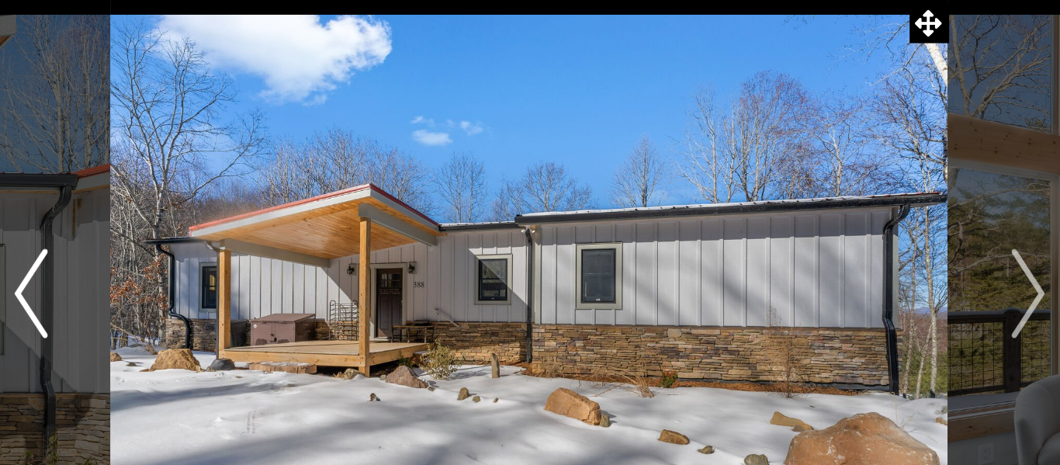
click at [188, 289] on img "Previous" at bounding box center [182, 286] width 23 height 62
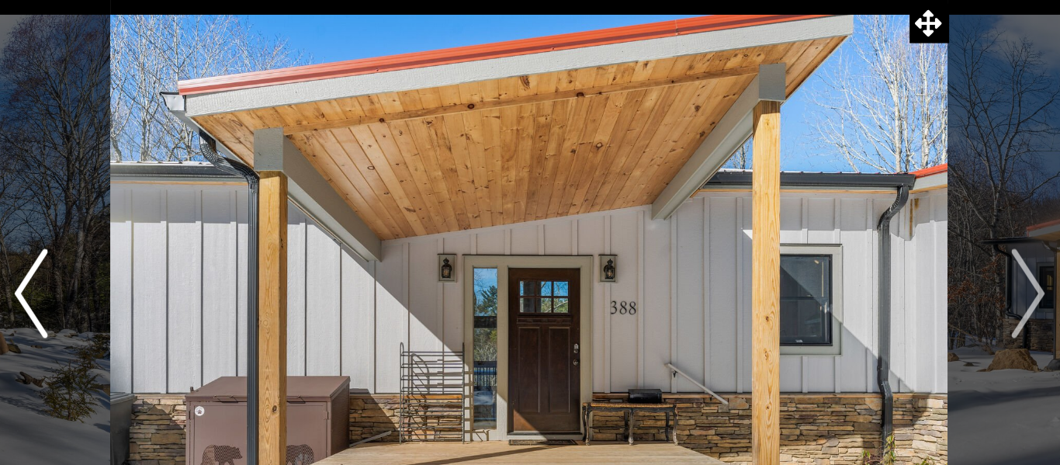
click at [200, 277] on button "Previous" at bounding box center [183, 285] width 110 height 411
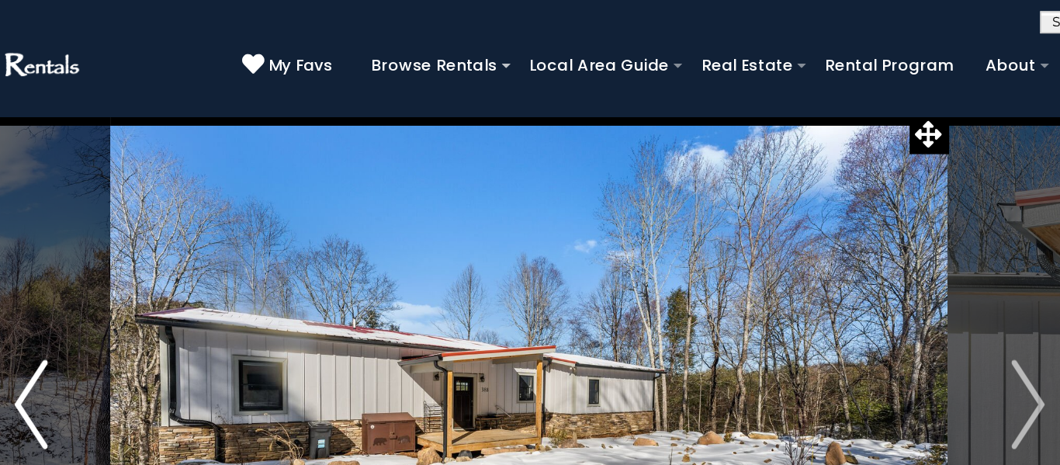
scroll to position [0, 0]
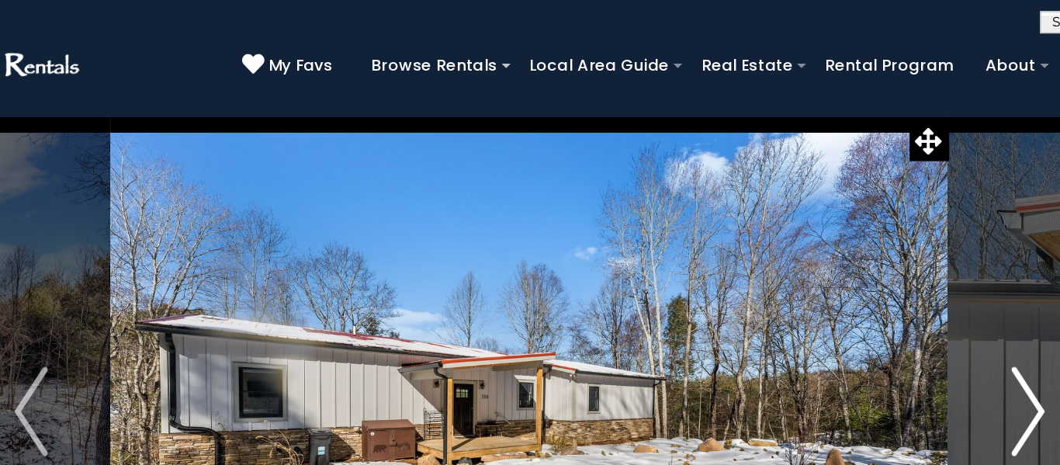
click at [856, 256] on button "Next" at bounding box center [877, 286] width 110 height 411
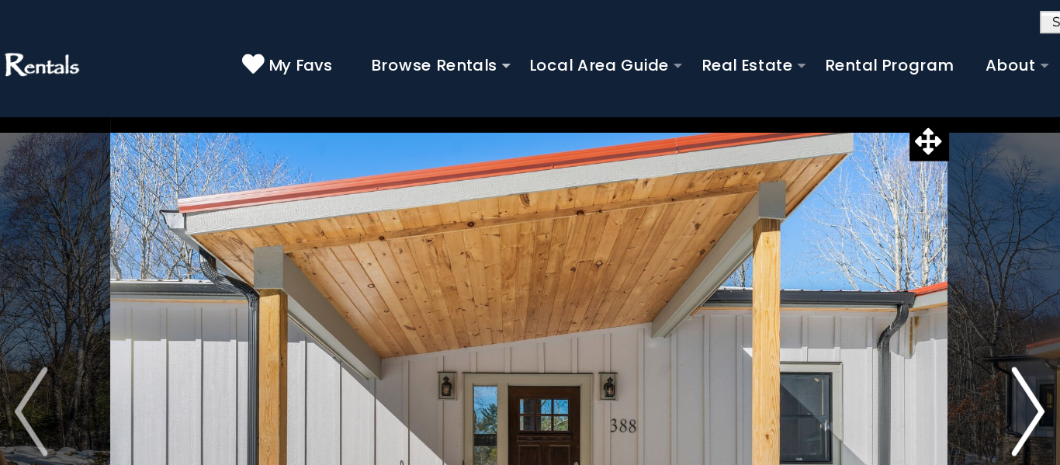
click at [856, 255] on button "Next" at bounding box center [877, 286] width 110 height 411
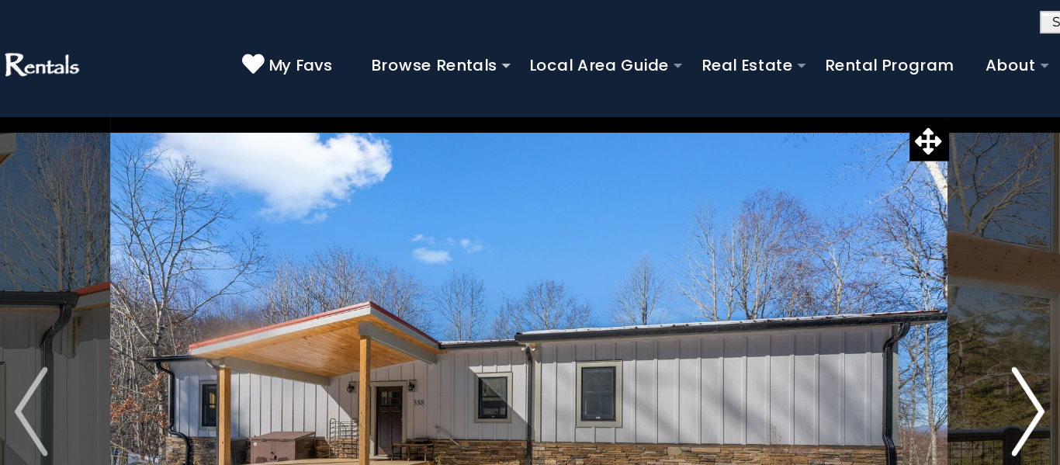
click at [855, 248] on button "Next" at bounding box center [877, 286] width 110 height 411
